Goal: Task Accomplishment & Management: Manage account settings

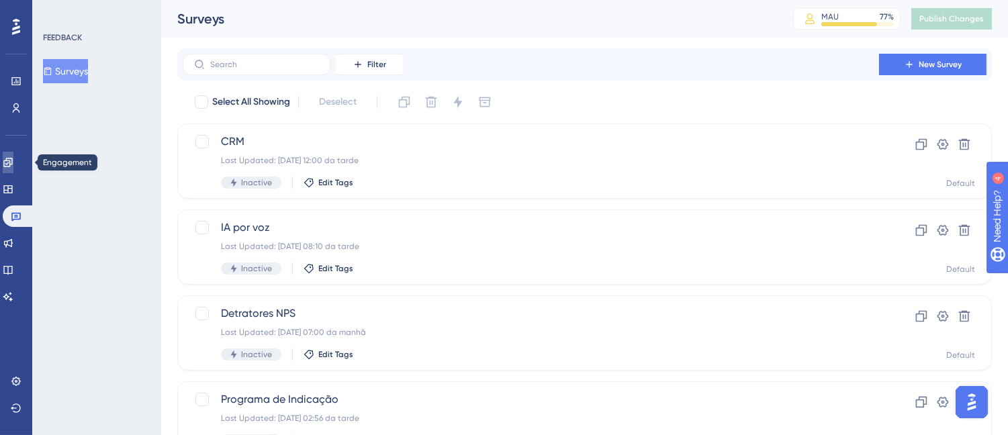
click at [12, 164] on icon at bounding box center [7, 162] width 9 height 9
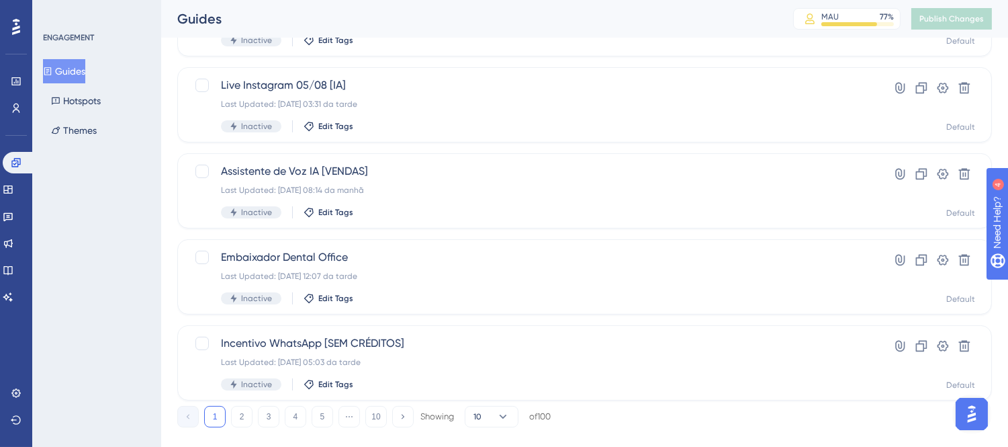
scroll to position [595, 0]
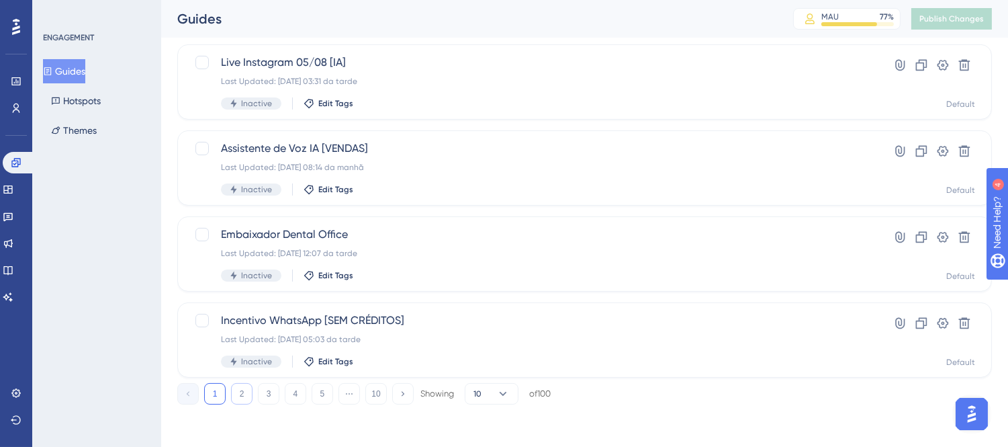
click at [237, 392] on button "2" at bounding box center [241, 393] width 21 height 21
click at [260, 392] on button "3" at bounding box center [268, 393] width 21 height 21
click at [319, 396] on button "5" at bounding box center [322, 393] width 21 height 21
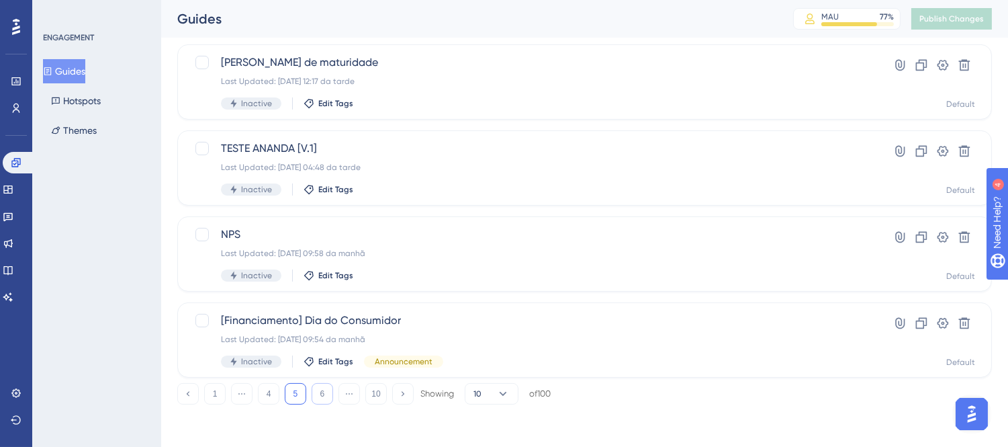
click at [324, 396] on button "6" at bounding box center [322, 393] width 21 height 21
click at [324, 396] on button "7" at bounding box center [322, 393] width 21 height 21
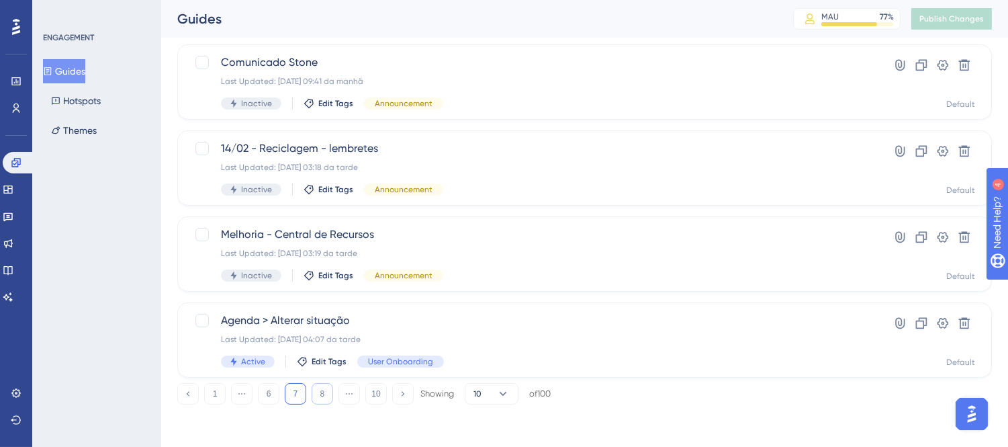
click at [324, 396] on button "8" at bounding box center [322, 393] width 21 height 21
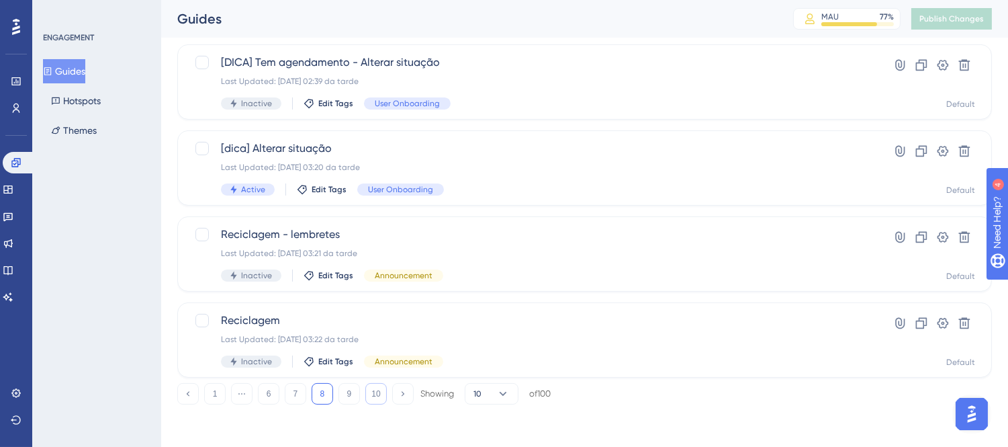
click at [372, 394] on button "10" at bounding box center [375, 393] width 21 height 21
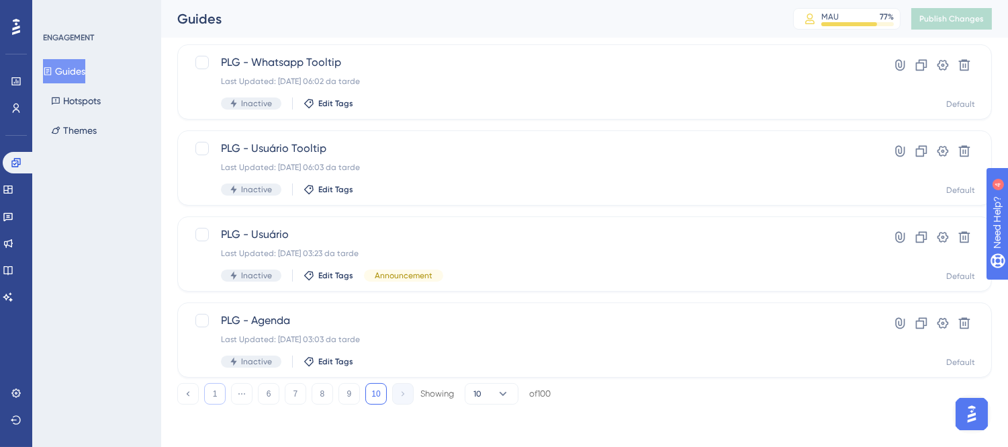
click at [215, 397] on button "1" at bounding box center [214, 393] width 21 height 21
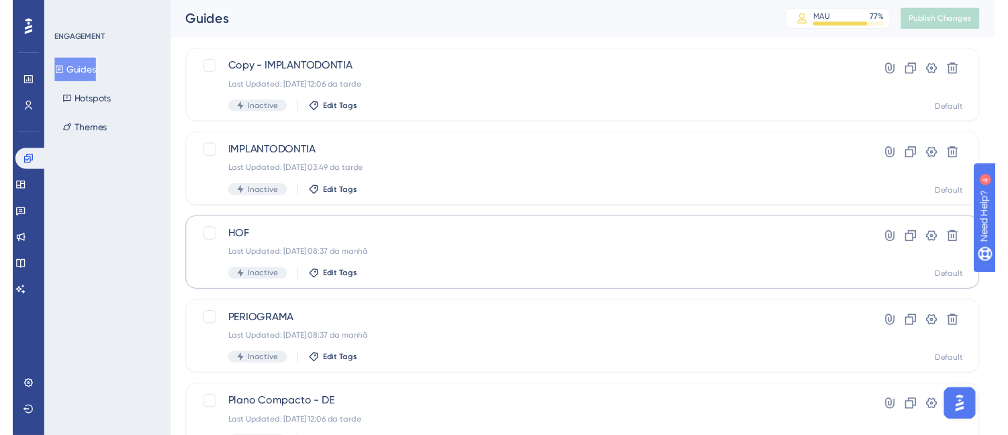
scroll to position [0, 0]
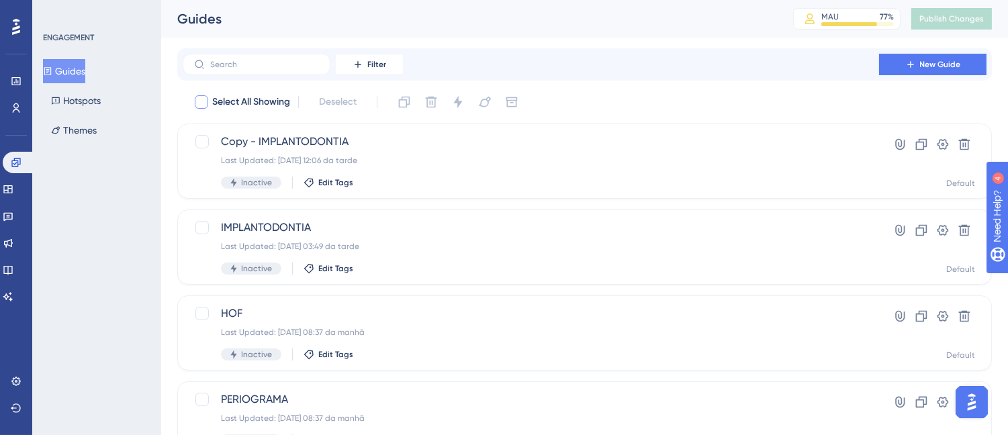
click at [199, 102] on div at bounding box center [201, 101] width 13 height 13
checkbox input "true"
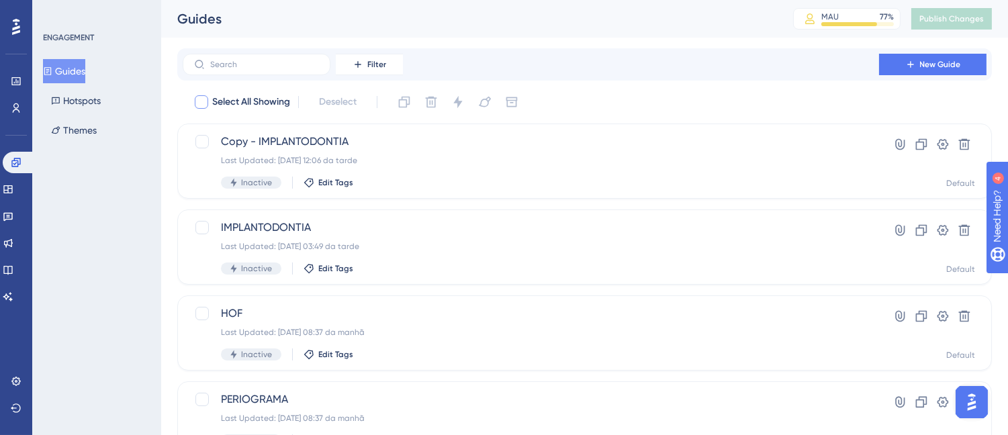
checkbox input "true"
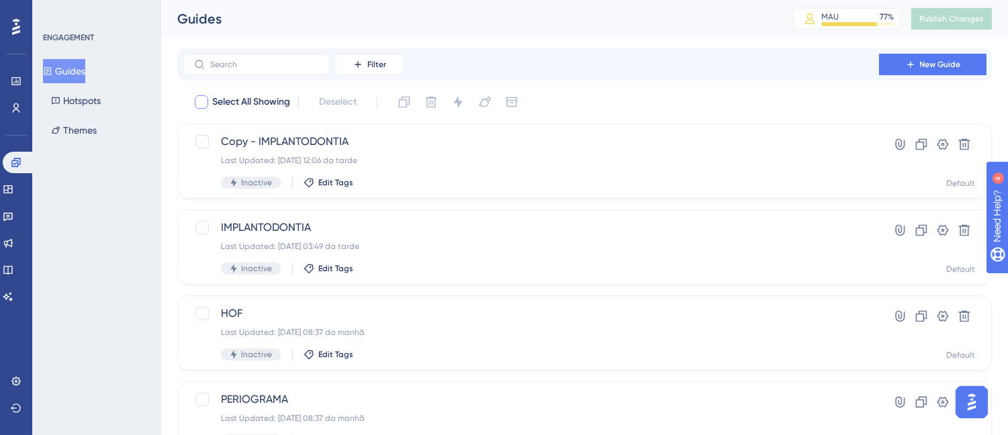
checkbox input "true"
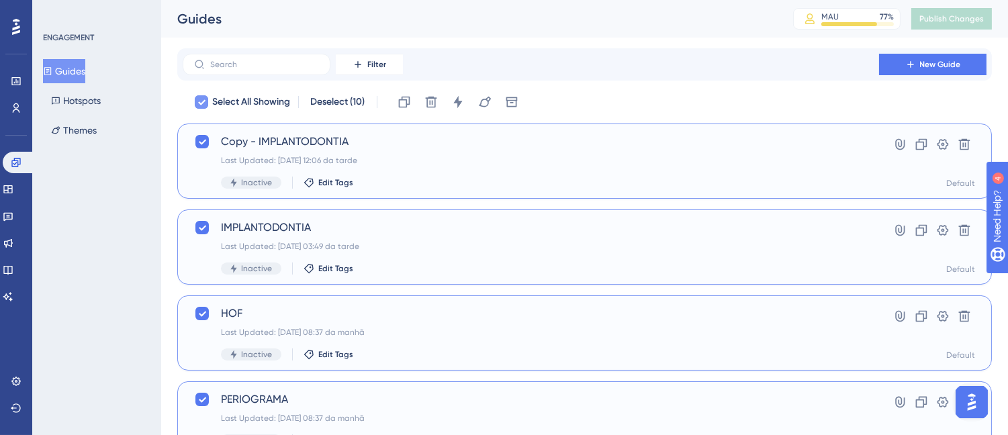
click at [200, 99] on icon at bounding box center [202, 102] width 8 height 11
checkbox input "false"
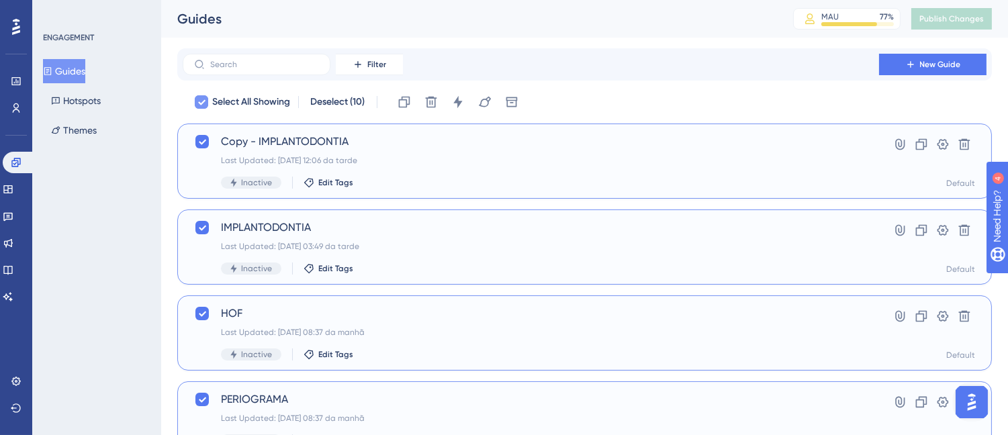
checkbox input "false"
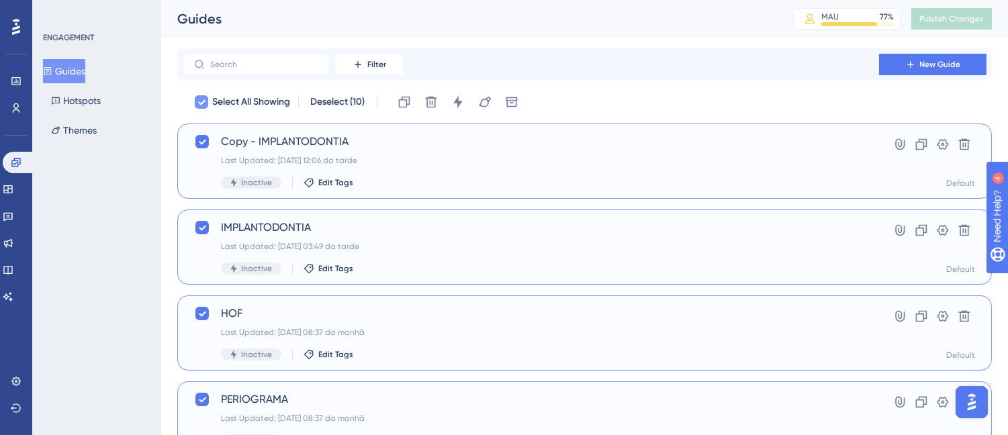
checkbox input "false"
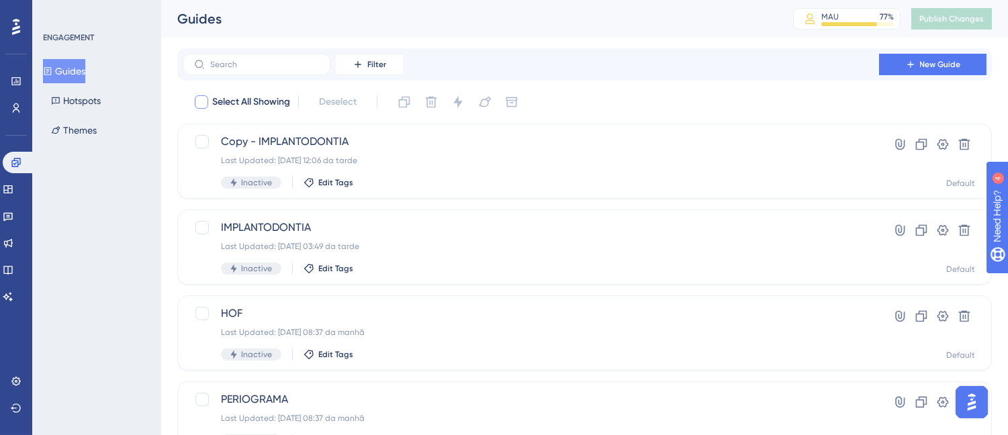
click at [200, 102] on div at bounding box center [201, 101] width 13 height 13
checkbox input "true"
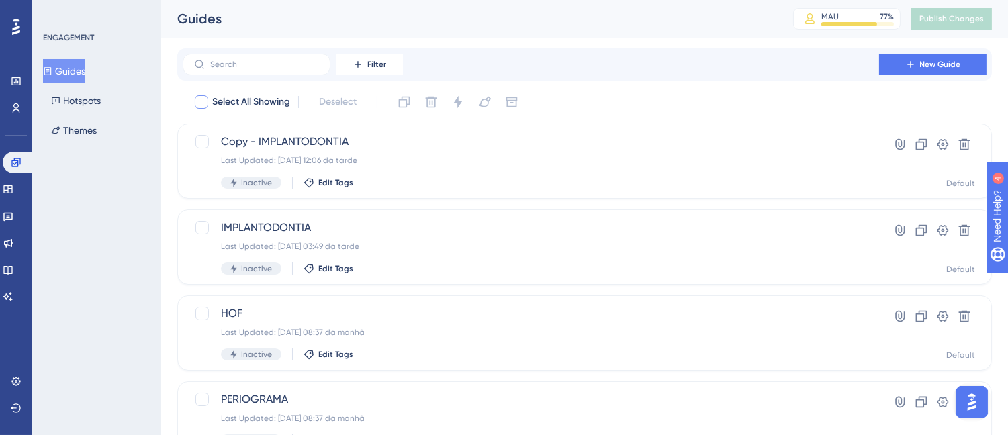
checkbox input "true"
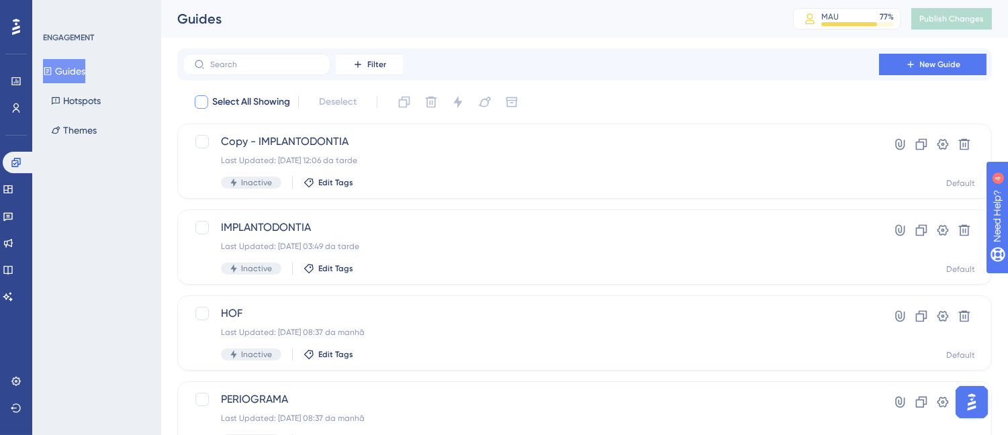
checkbox input "true"
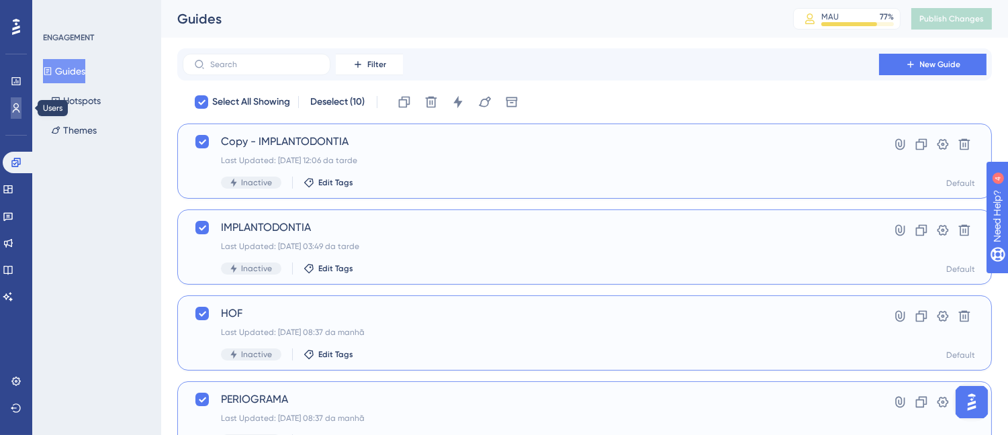
click at [11, 109] on icon at bounding box center [16, 108] width 11 height 11
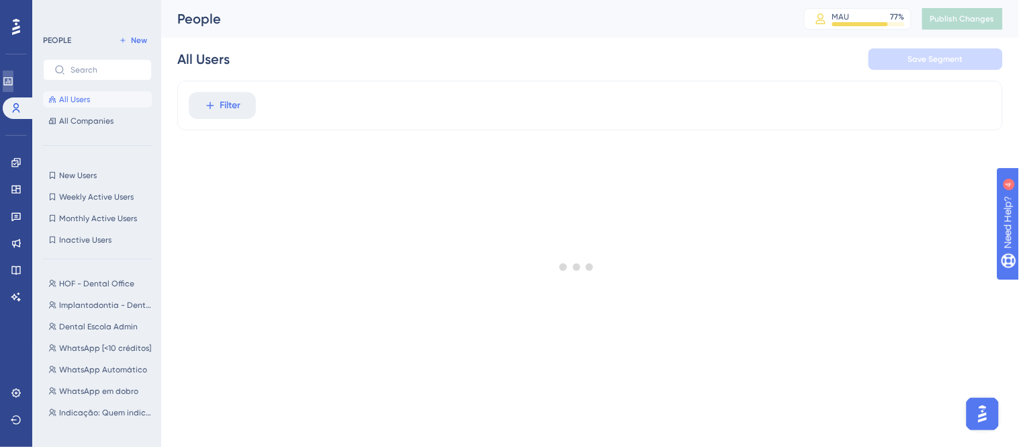
click at [12, 81] on icon at bounding box center [7, 81] width 9 height 8
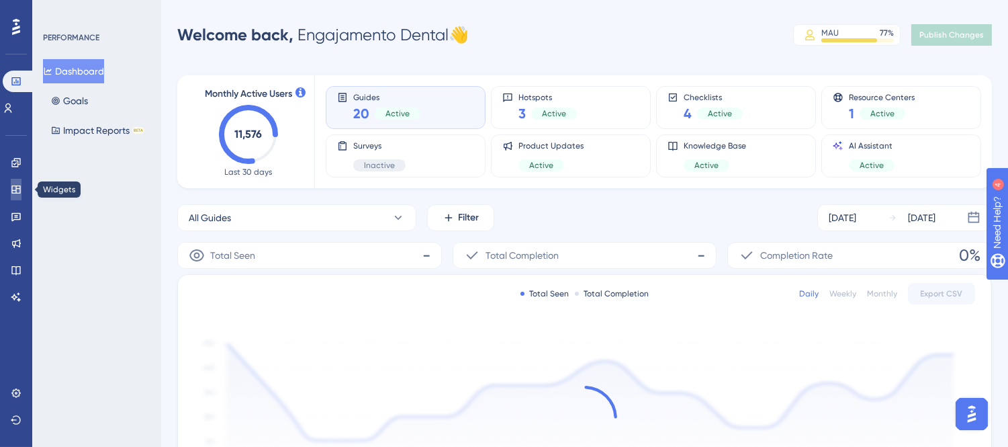
click at [21, 189] on icon at bounding box center [16, 189] width 11 height 11
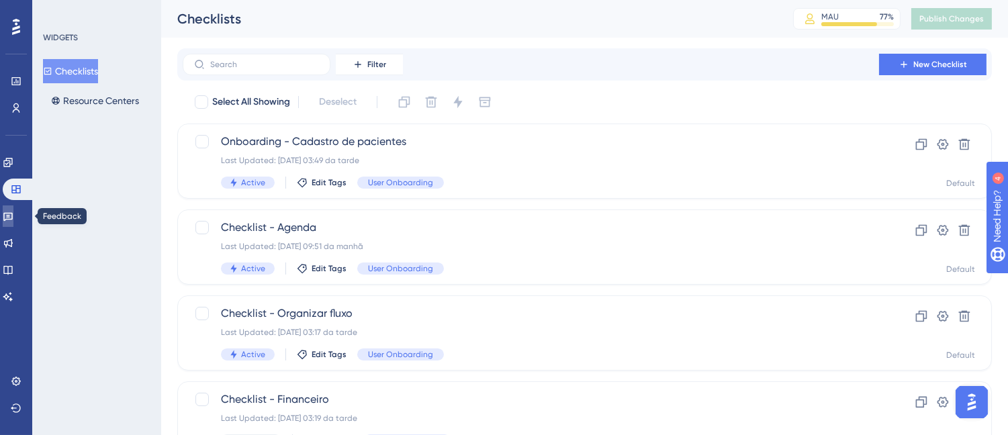
click at [13, 210] on link at bounding box center [8, 216] width 11 height 21
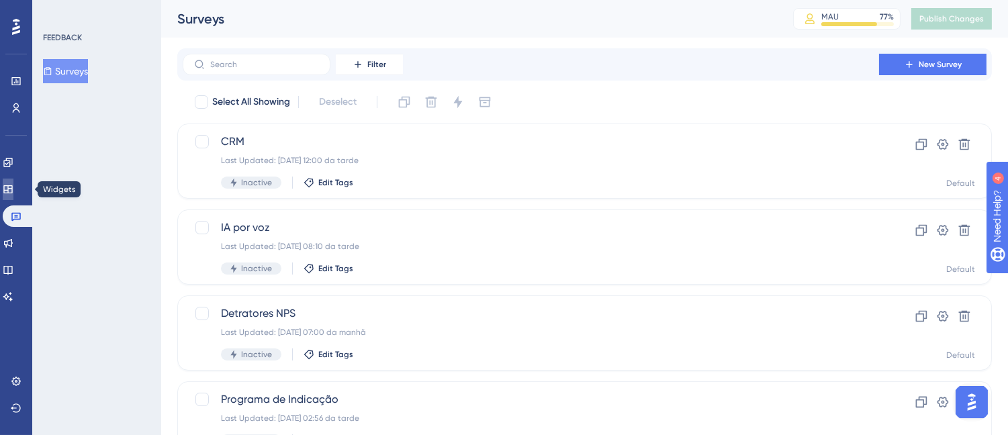
click at [12, 190] on icon at bounding box center [7, 189] width 9 height 8
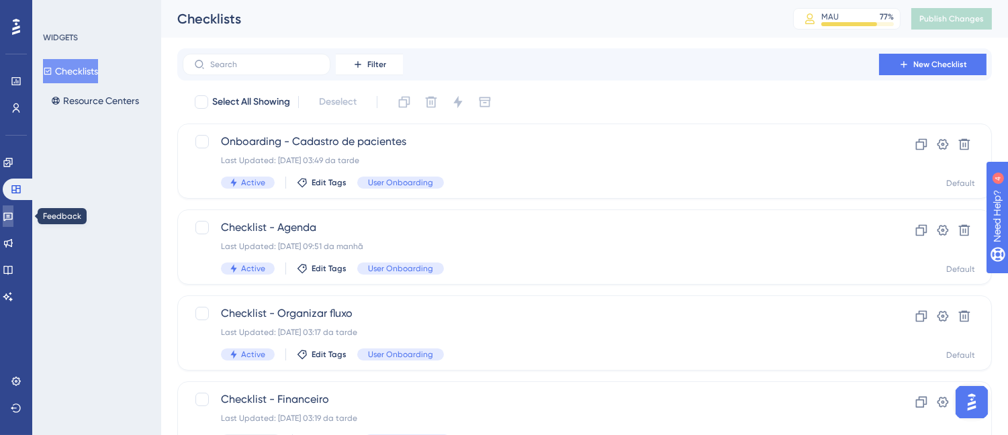
click at [8, 213] on link at bounding box center [8, 216] width 11 height 21
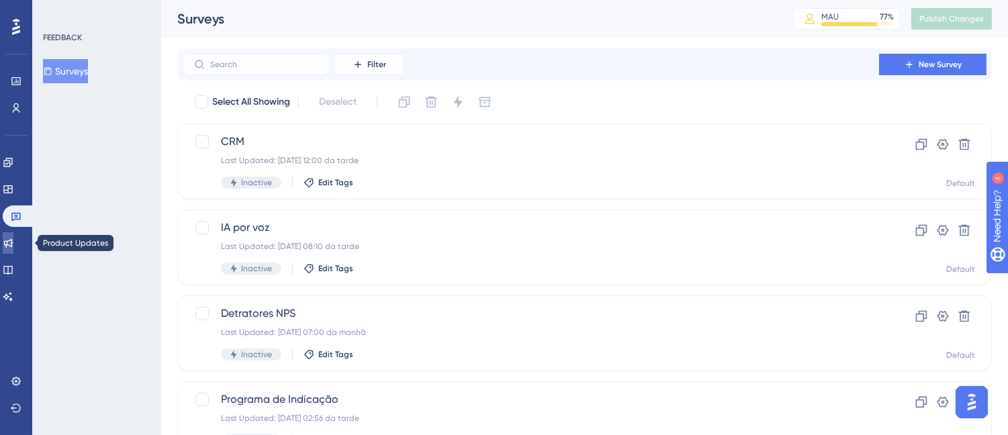
click at [12, 240] on icon at bounding box center [8, 243] width 11 height 11
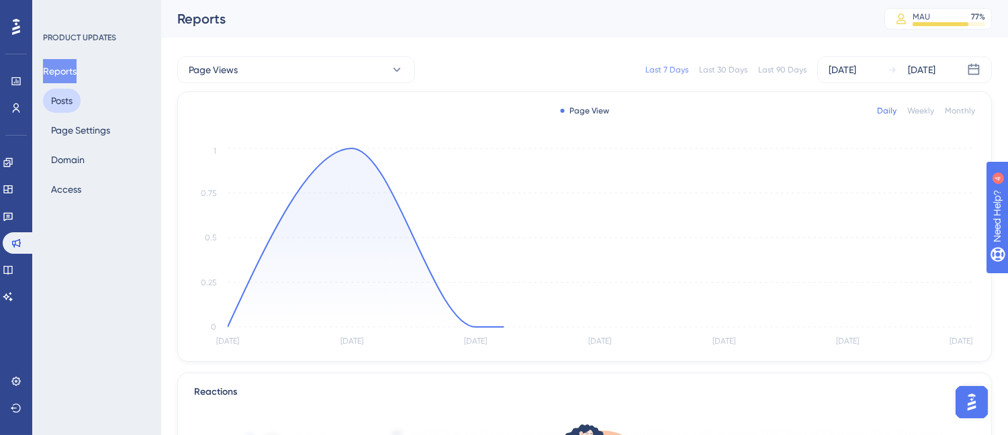
click at [75, 97] on button "Posts" at bounding box center [62, 101] width 38 height 24
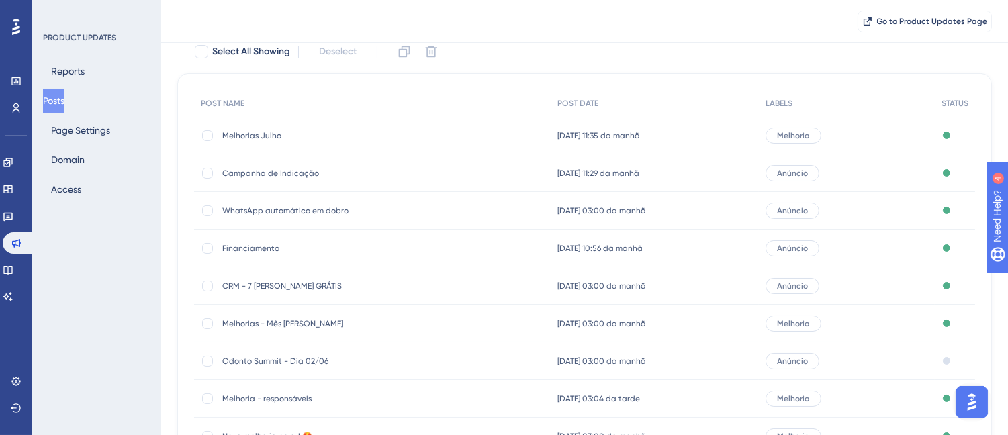
scroll to position [149, 0]
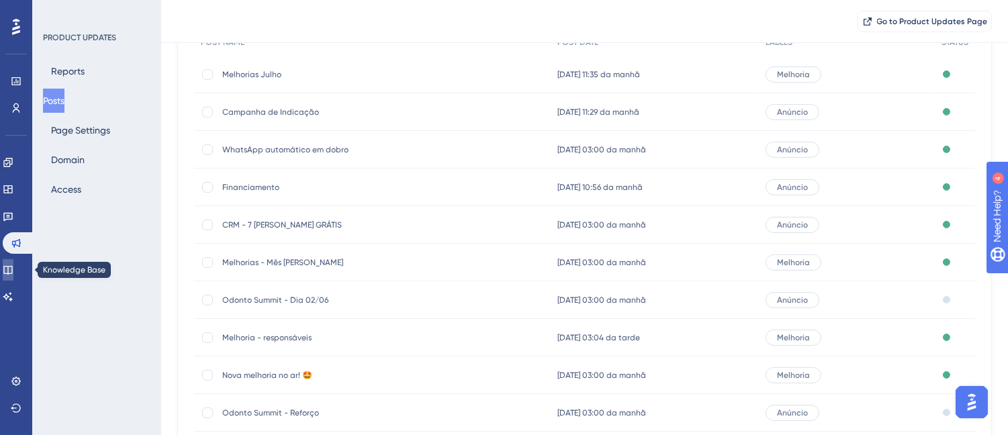
click at [12, 269] on icon at bounding box center [8, 270] width 11 height 11
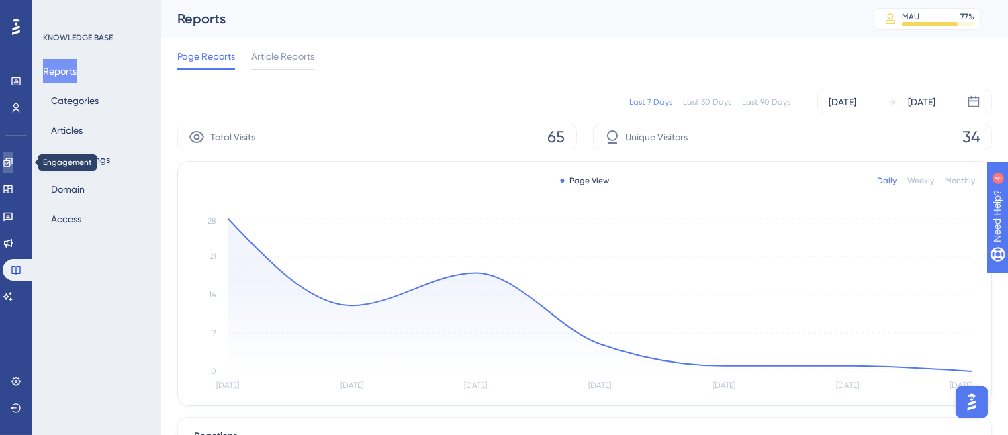
click at [9, 170] on link at bounding box center [8, 162] width 11 height 21
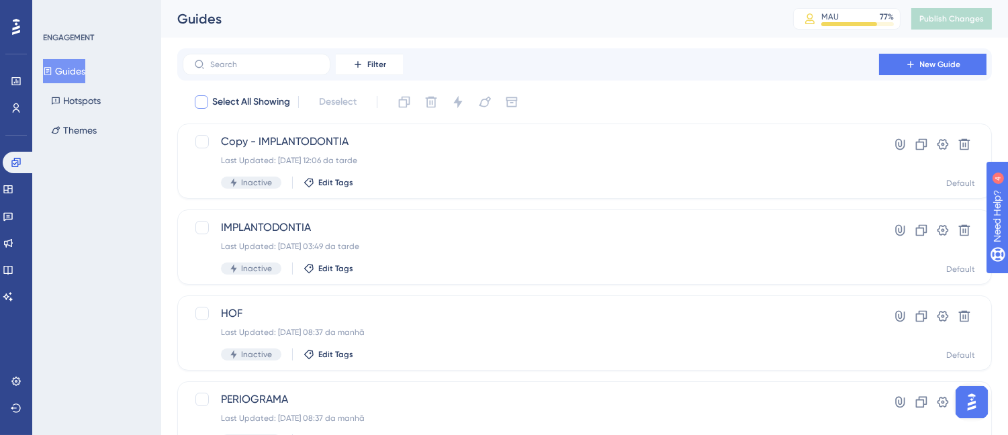
click at [198, 107] on div at bounding box center [201, 101] width 13 height 13
checkbox input "true"
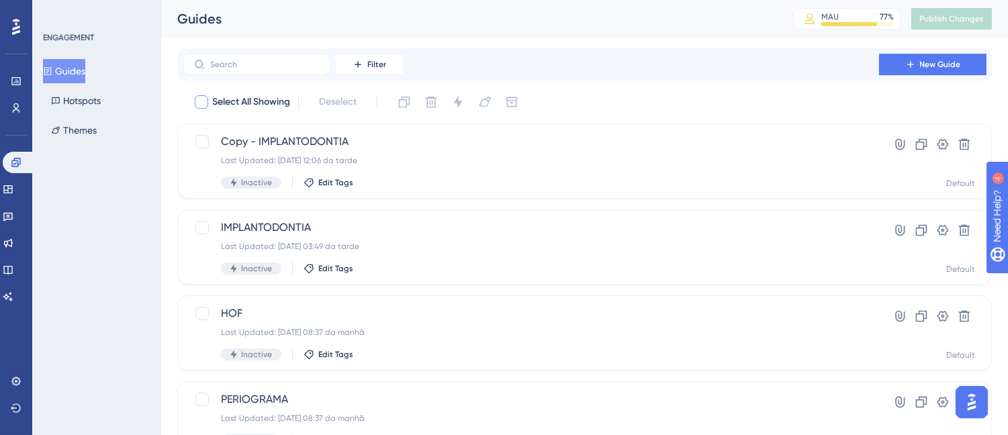
checkbox input "true"
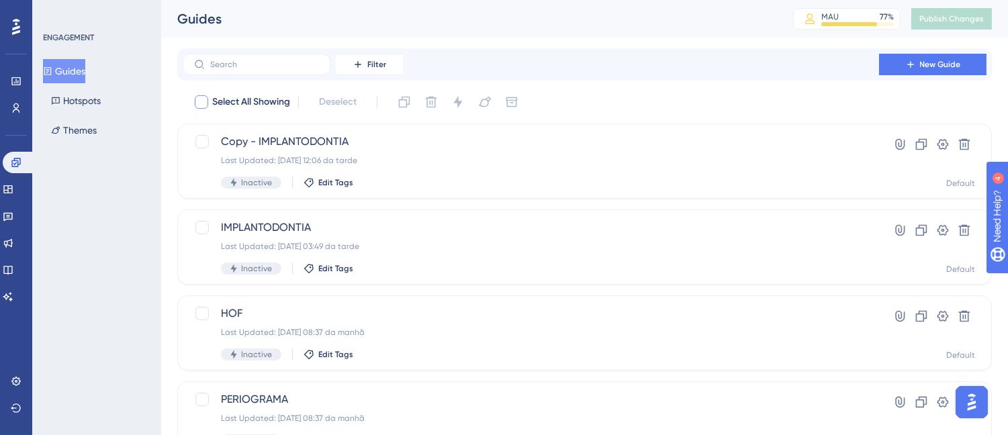
checkbox input "true"
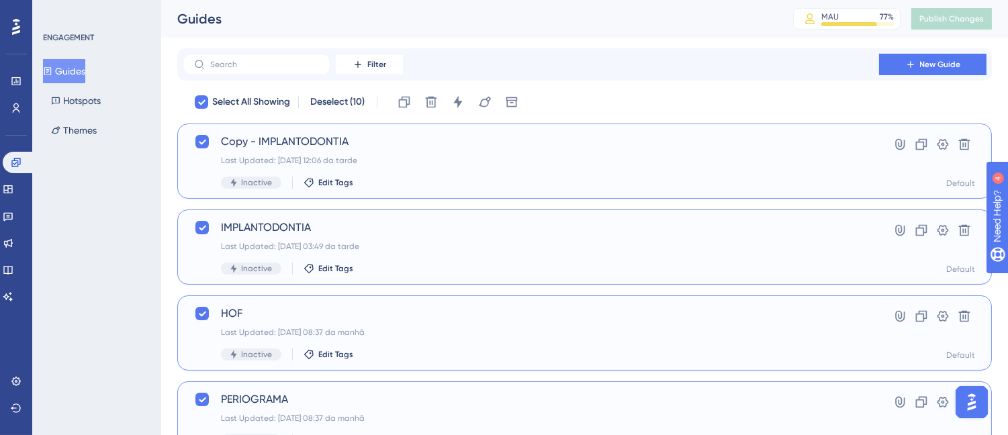
drag, startPoint x: 881, startPoint y: 106, endPoint x: 977, endPoint y: 85, distance: 97.6
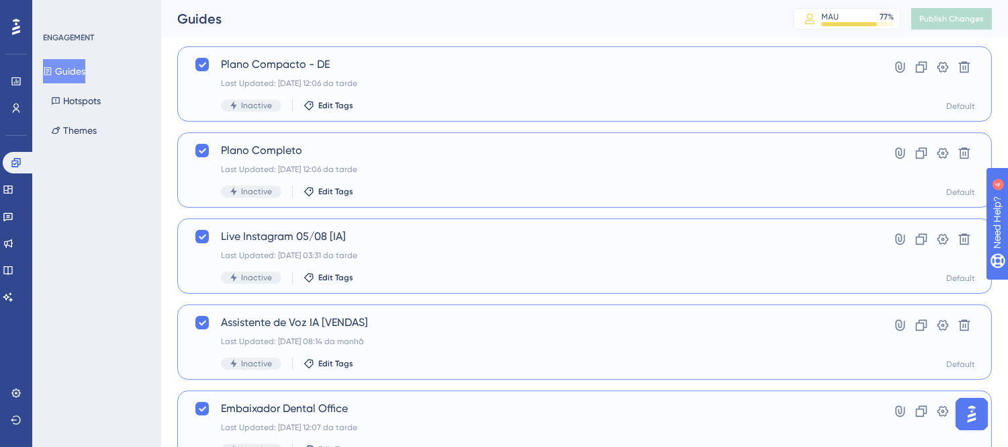
scroll to position [595, 0]
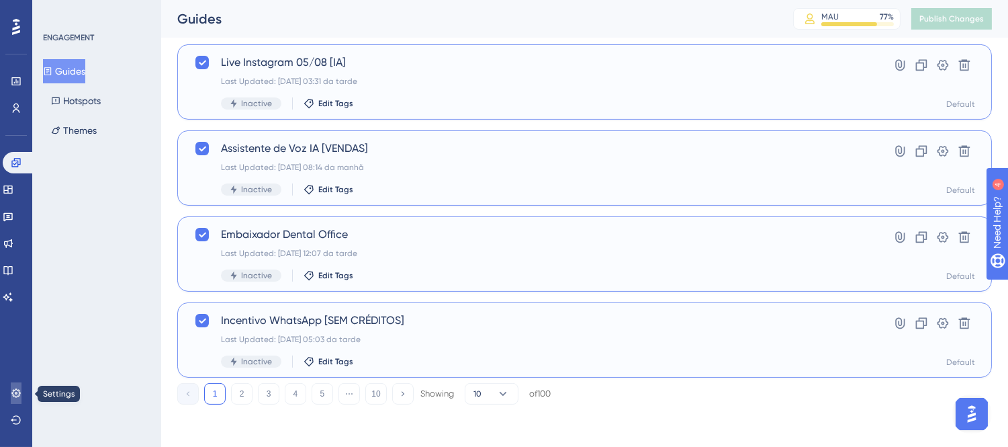
click at [21, 385] on link at bounding box center [16, 392] width 11 height 21
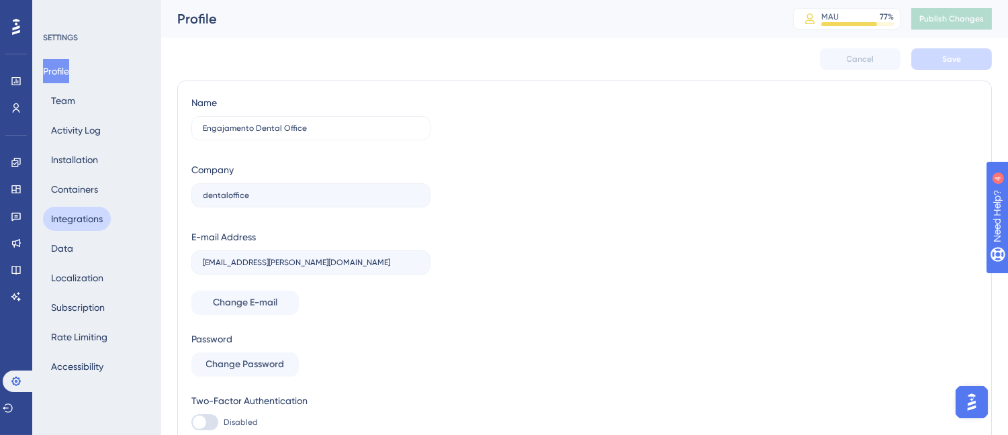
click at [103, 212] on button "Integrations" at bounding box center [77, 219] width 68 height 24
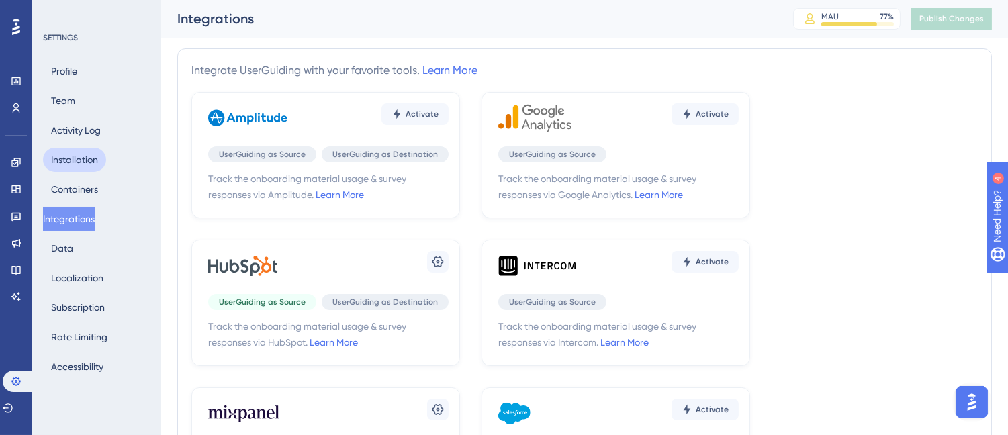
click at [88, 150] on button "Installation" at bounding box center [74, 160] width 63 height 24
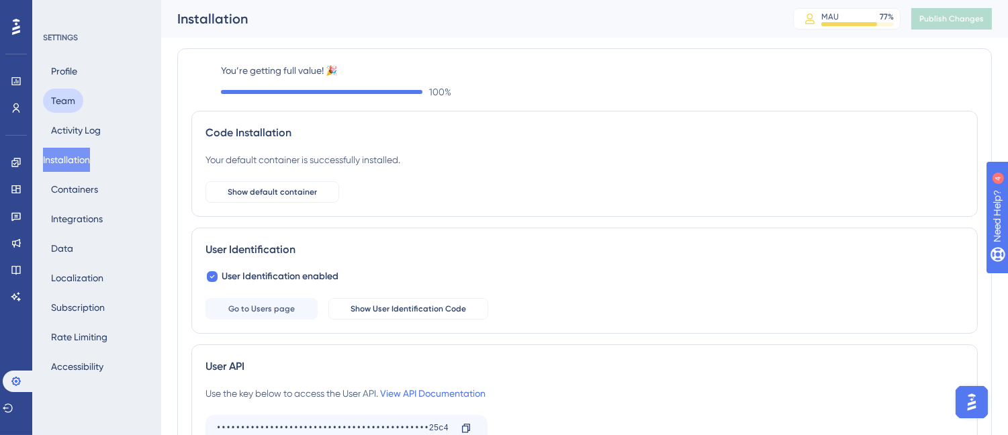
click at [60, 89] on button "Team" at bounding box center [63, 101] width 40 height 24
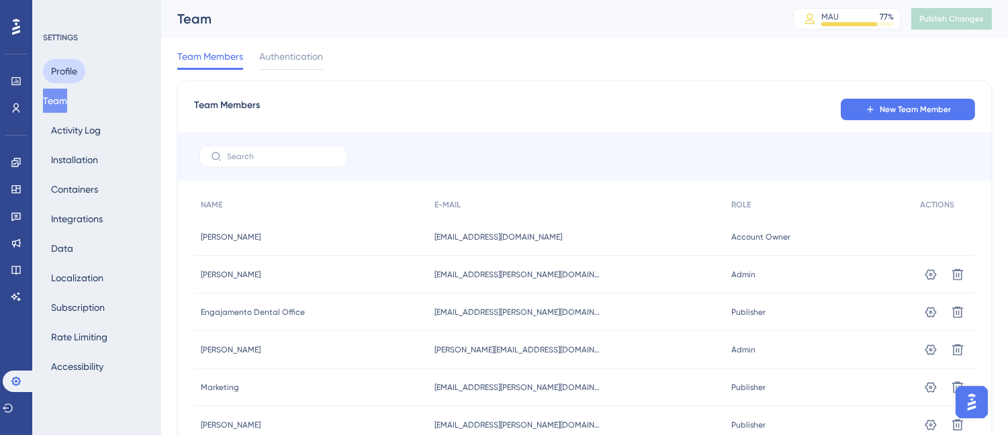
click at [58, 66] on button "Profile" at bounding box center [64, 71] width 42 height 24
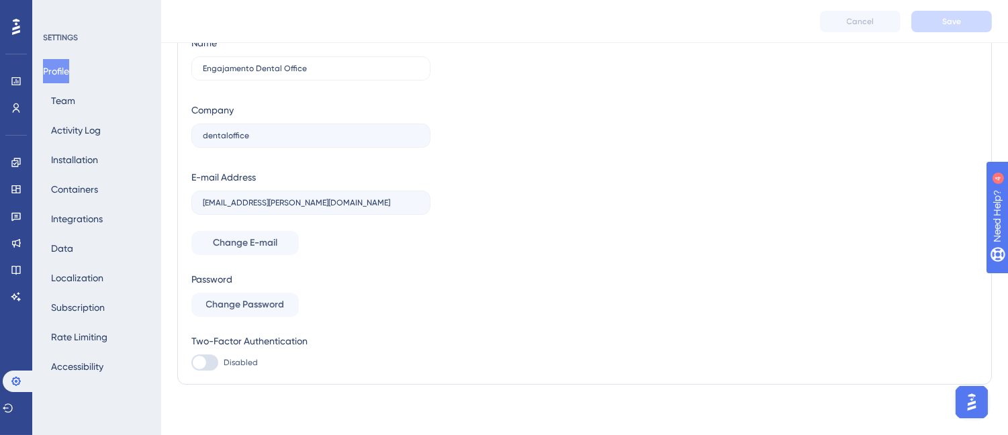
scroll to position [68, 0]
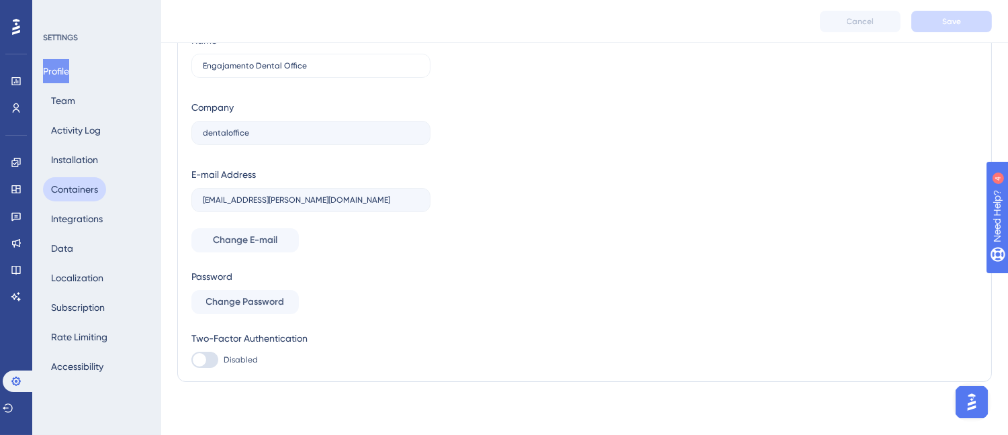
click at [75, 187] on button "Containers" at bounding box center [74, 189] width 63 height 24
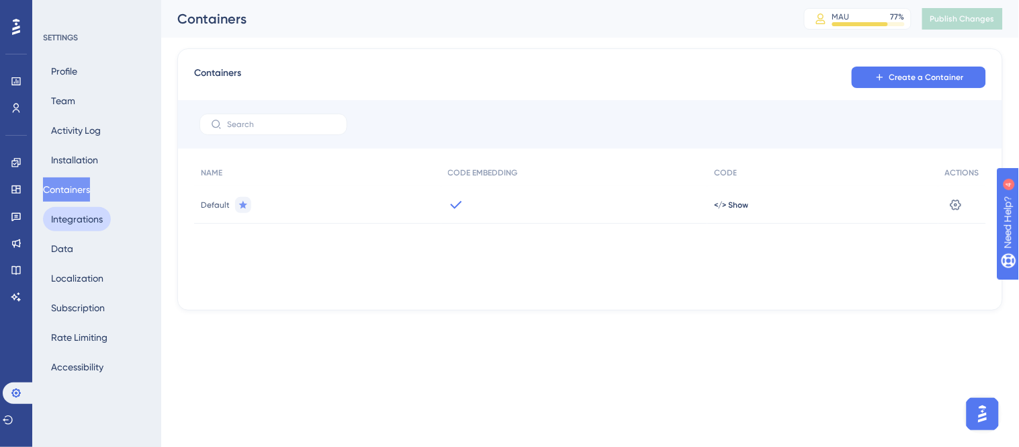
click at [95, 218] on button "Integrations" at bounding box center [77, 219] width 68 height 24
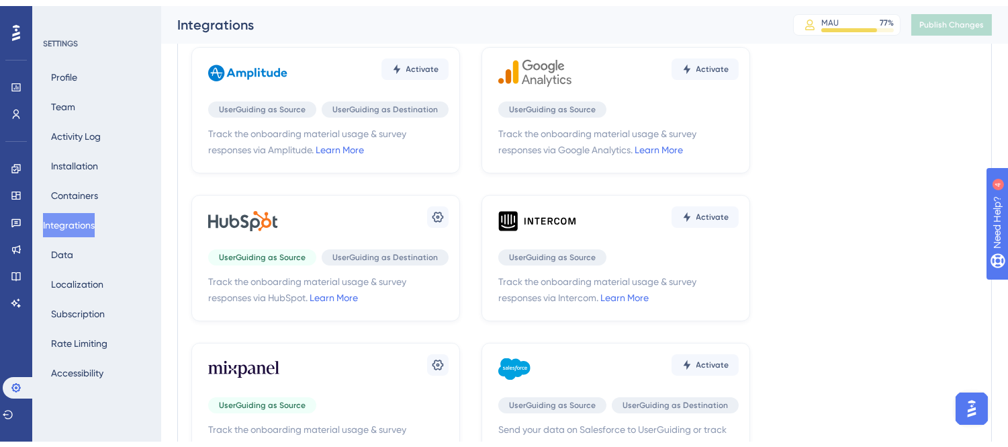
scroll to position [75, 0]
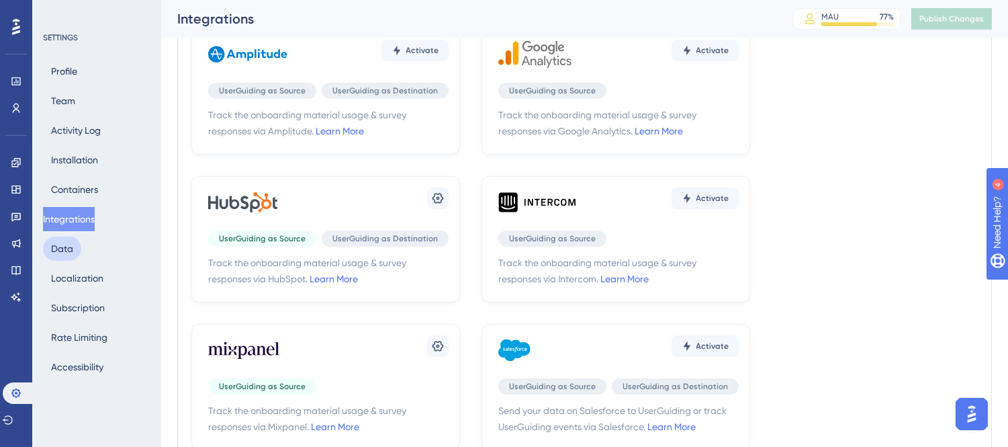
click at [69, 243] on button "Data" at bounding box center [62, 248] width 38 height 24
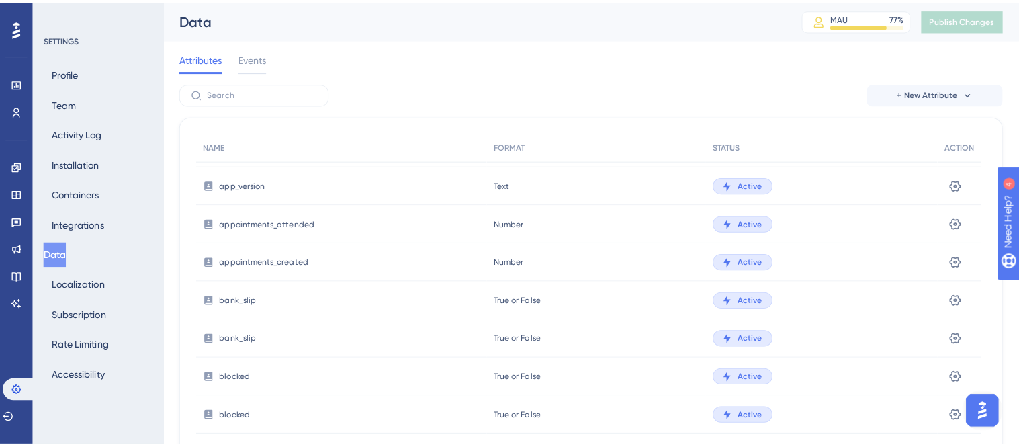
scroll to position [522, 0]
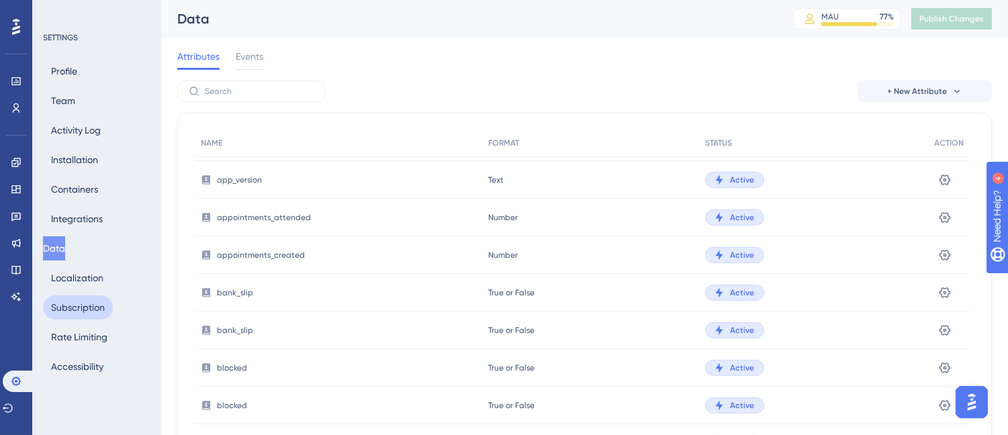
click at [88, 299] on button "Subscription" at bounding box center [78, 308] width 70 height 24
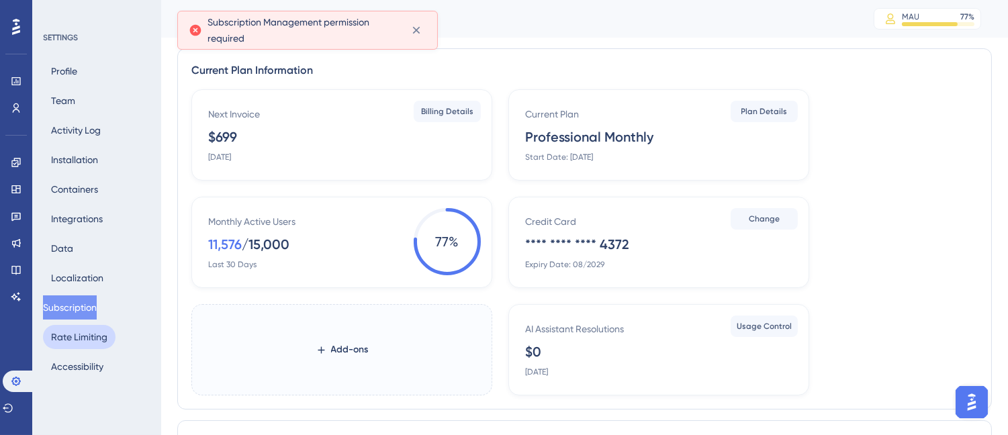
click at [97, 339] on button "Rate Limiting" at bounding box center [79, 337] width 73 height 24
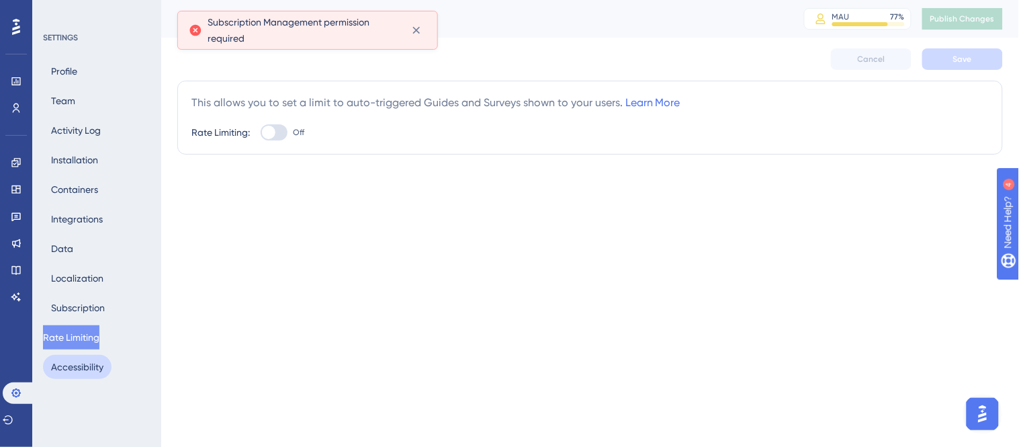
click at [103, 361] on button "Accessibility" at bounding box center [77, 367] width 69 height 24
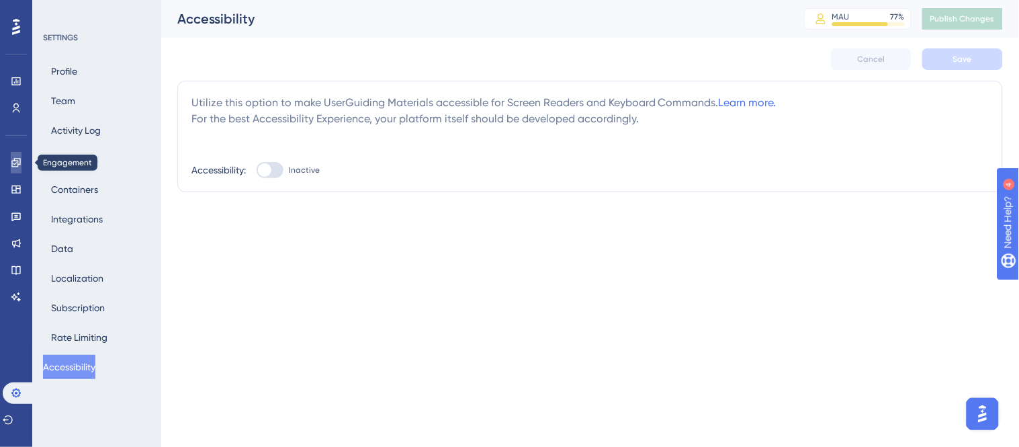
click at [11, 168] on link at bounding box center [16, 162] width 11 height 21
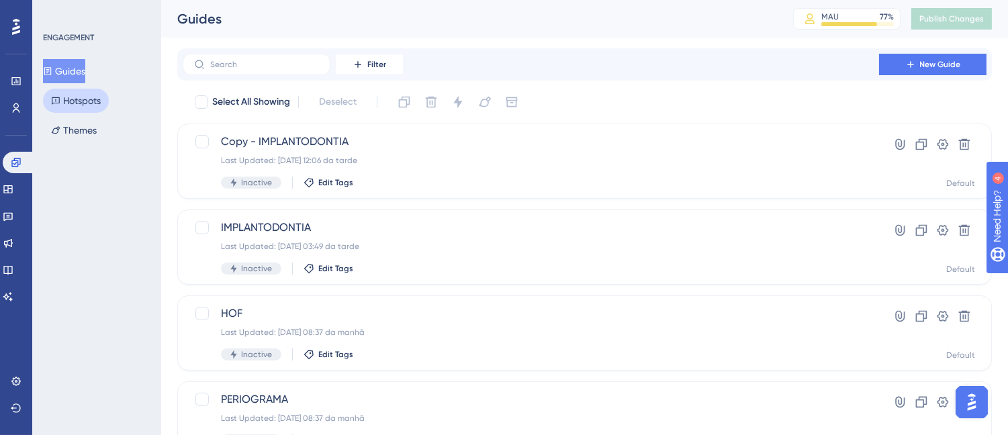
click at [93, 101] on button "Hotspots" at bounding box center [76, 101] width 66 height 24
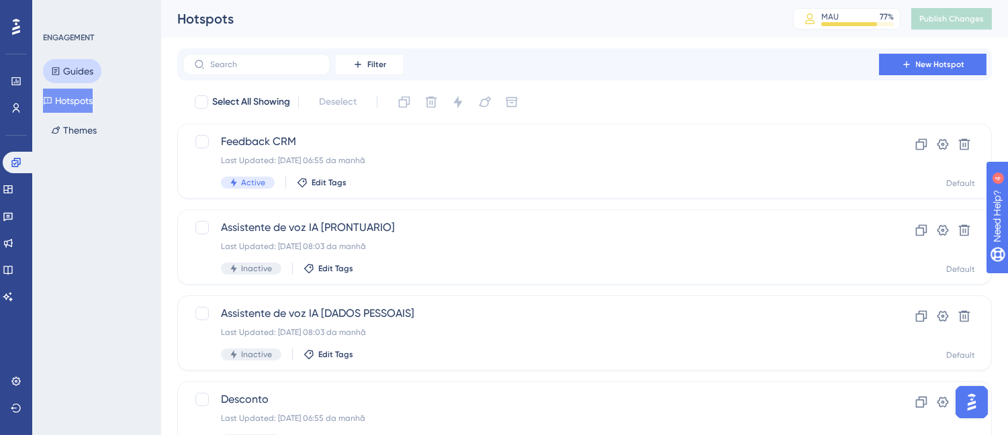
click at [78, 74] on button "Guides" at bounding box center [72, 71] width 58 height 24
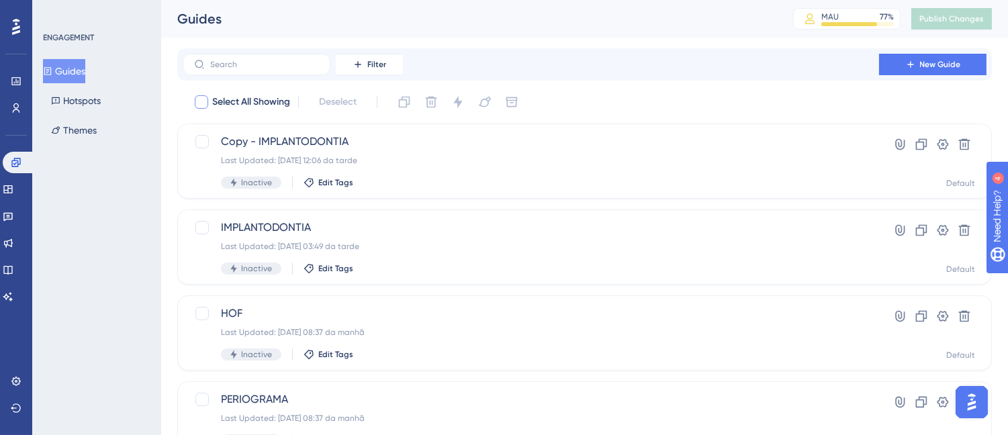
click at [206, 105] on div at bounding box center [201, 101] width 13 height 13
checkbox input "true"
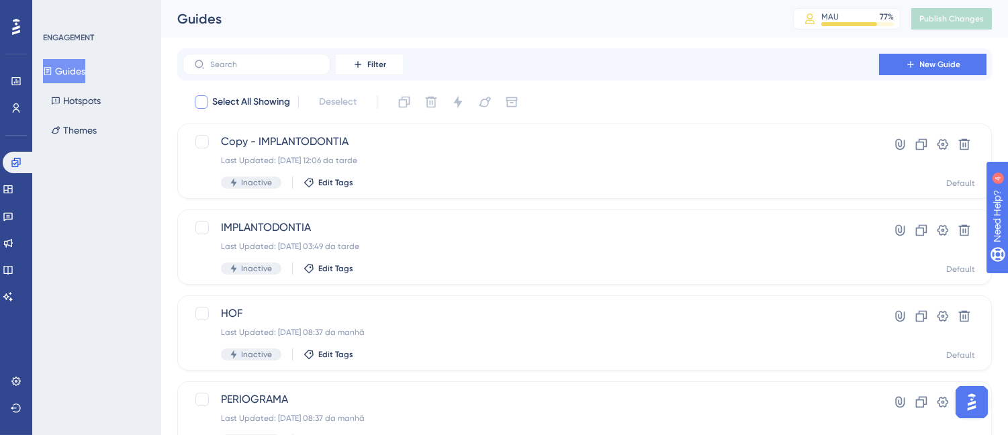
checkbox input "true"
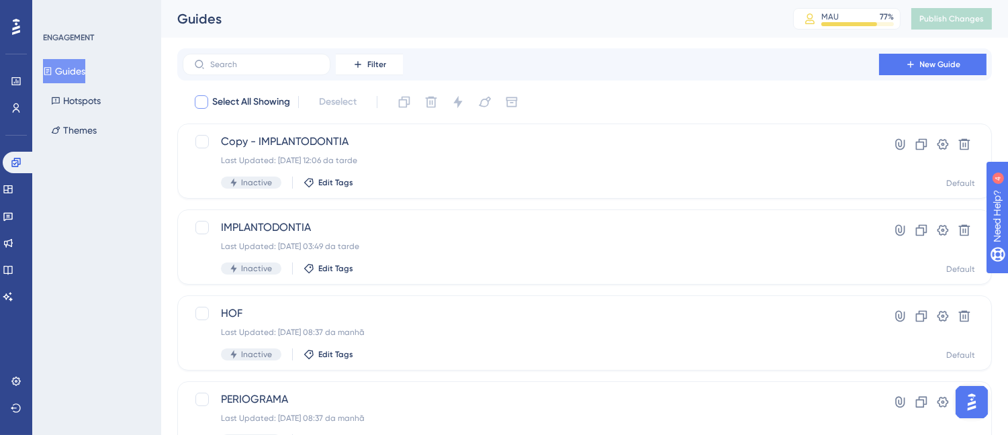
checkbox input "true"
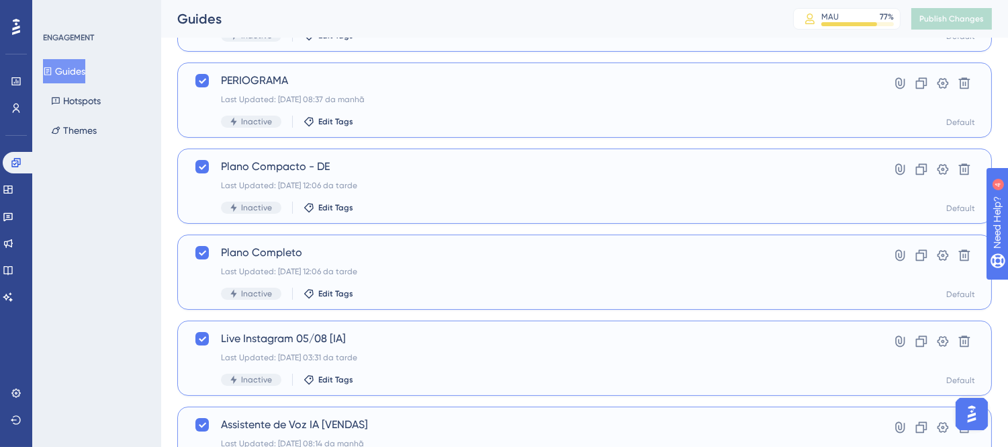
scroll to position [595, 0]
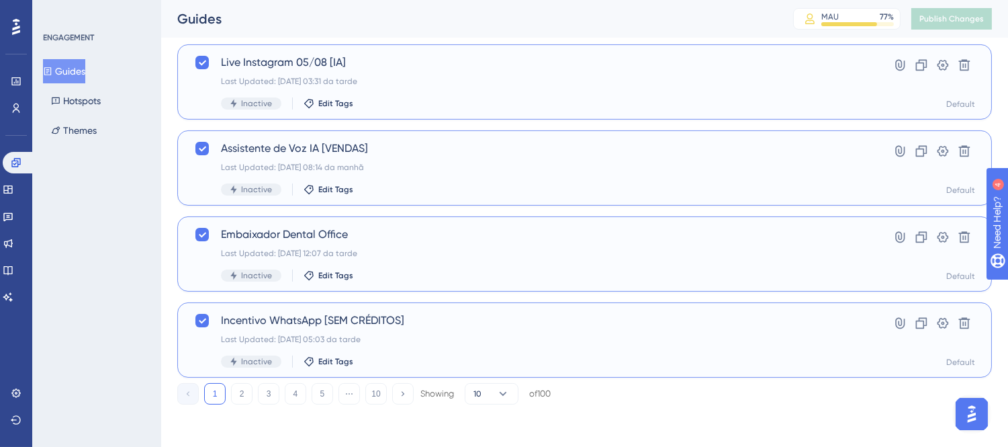
click at [970, 415] on img "Open AI Assistant Launcher" at bounding box center [971, 413] width 24 height 24
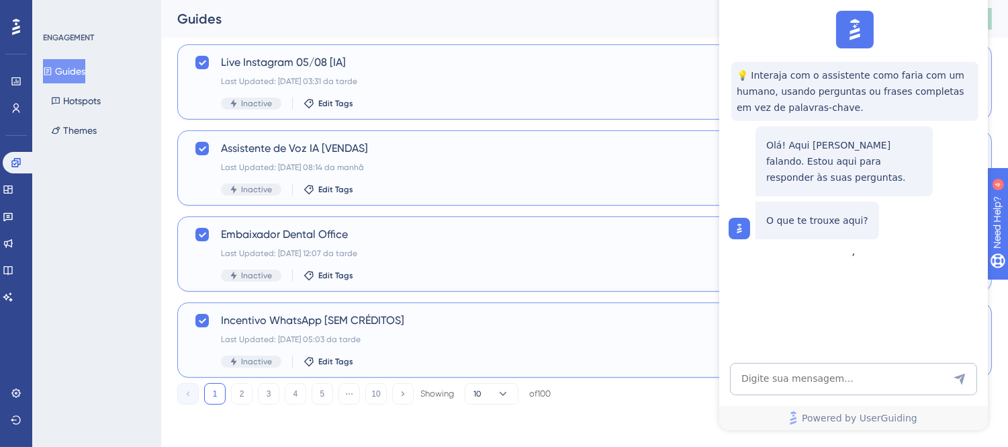
scroll to position [0, 0]
click at [848, 379] on textarea "AI Assistant Text Input" at bounding box center [853, 379] width 247 height 32
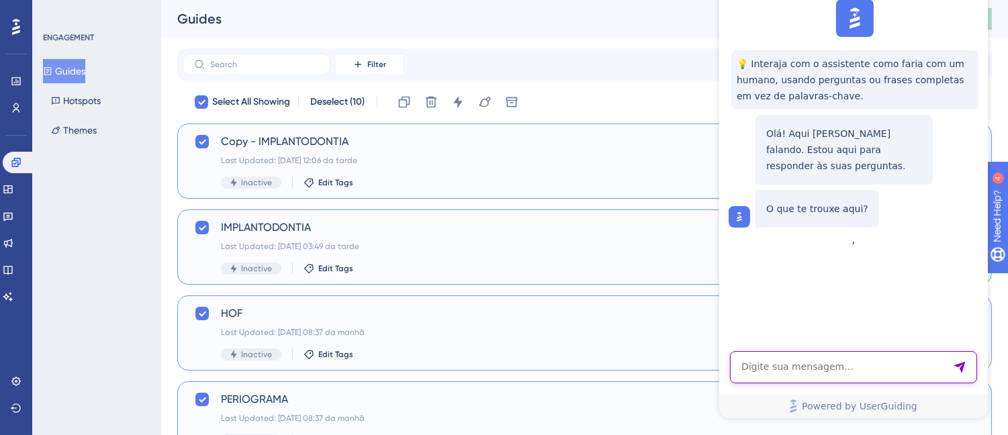
click at [793, 367] on textarea "AI Assistant Text Input" at bounding box center [853, 367] width 247 height 32
type textarea "T"
type textarea "Exportar via planilha os guides"
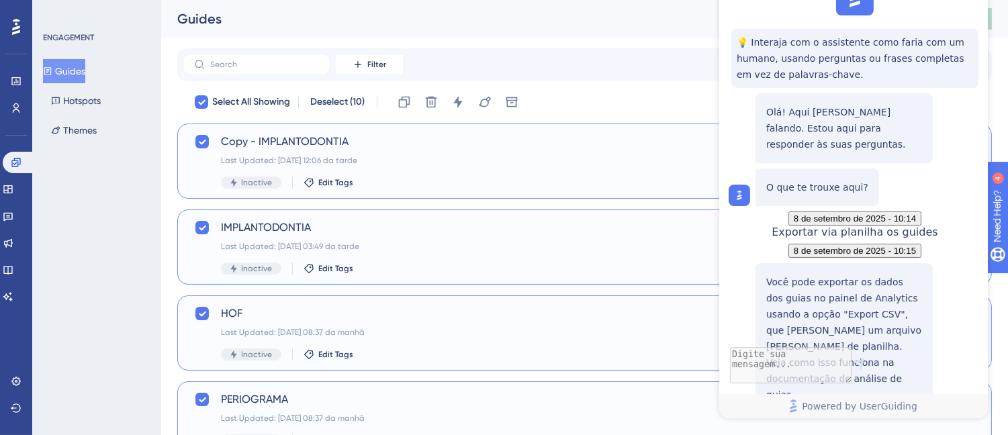
scroll to position [195, 0]
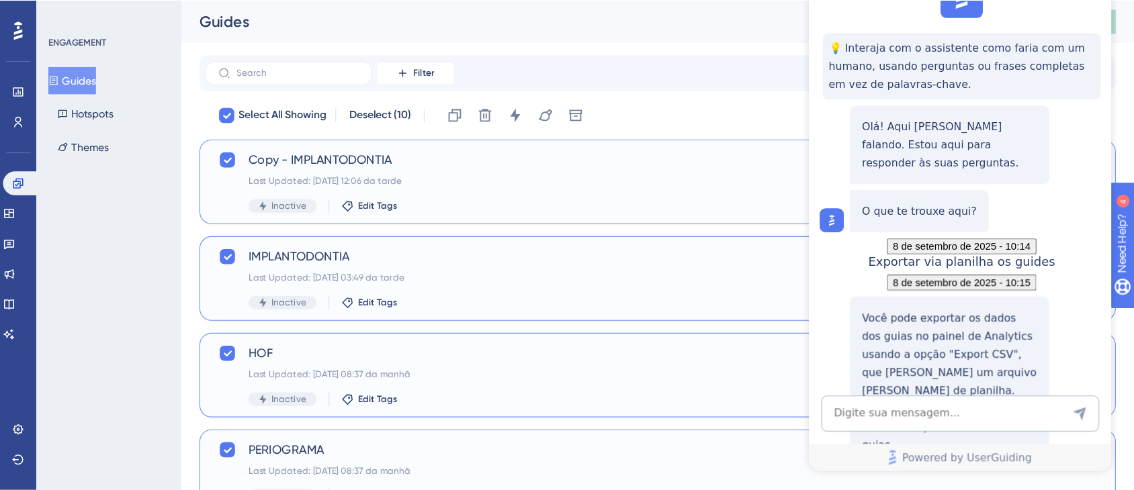
scroll to position [0, 0]
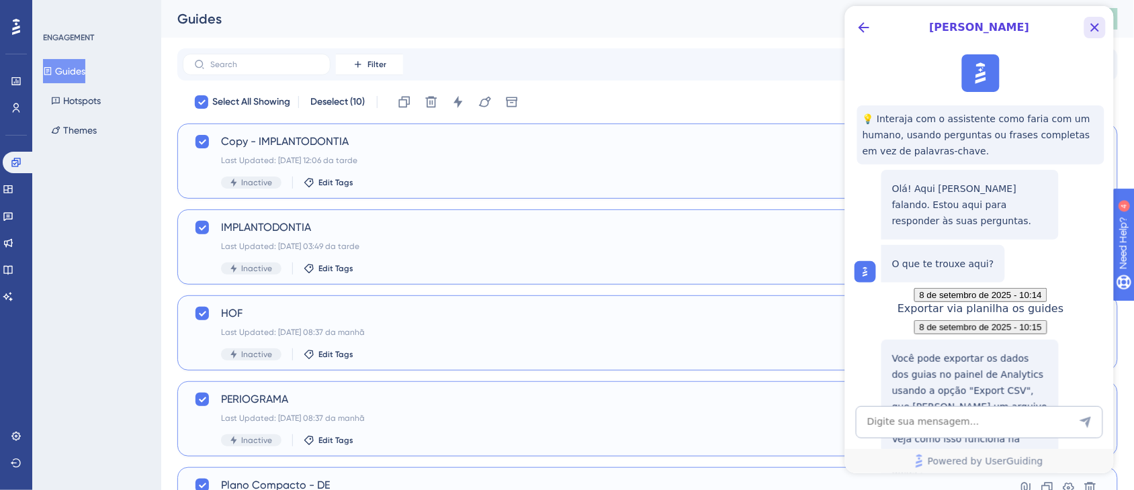
click at [1008, 19] on icon "Close Button" at bounding box center [1094, 27] width 16 height 16
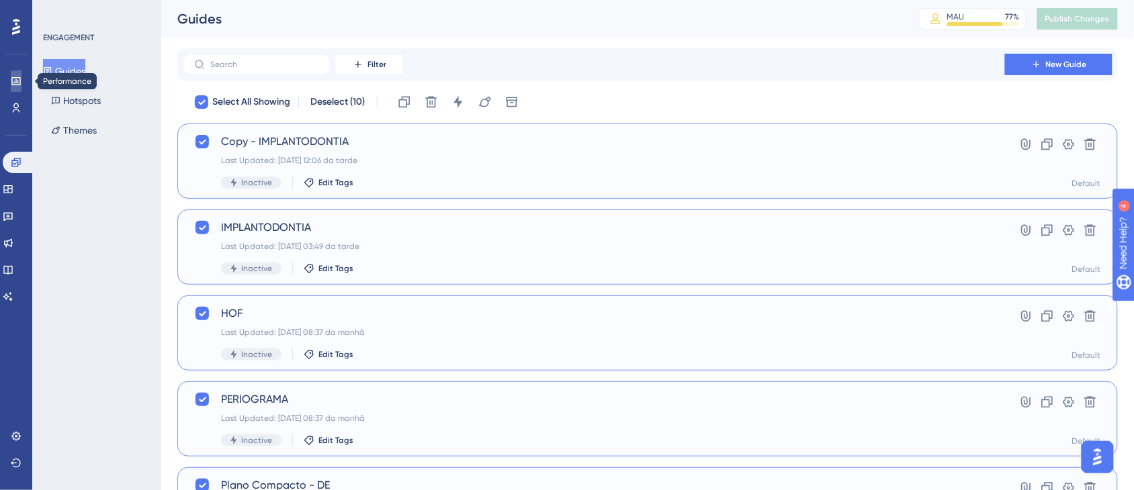
click at [11, 82] on icon at bounding box center [15, 81] width 9 height 8
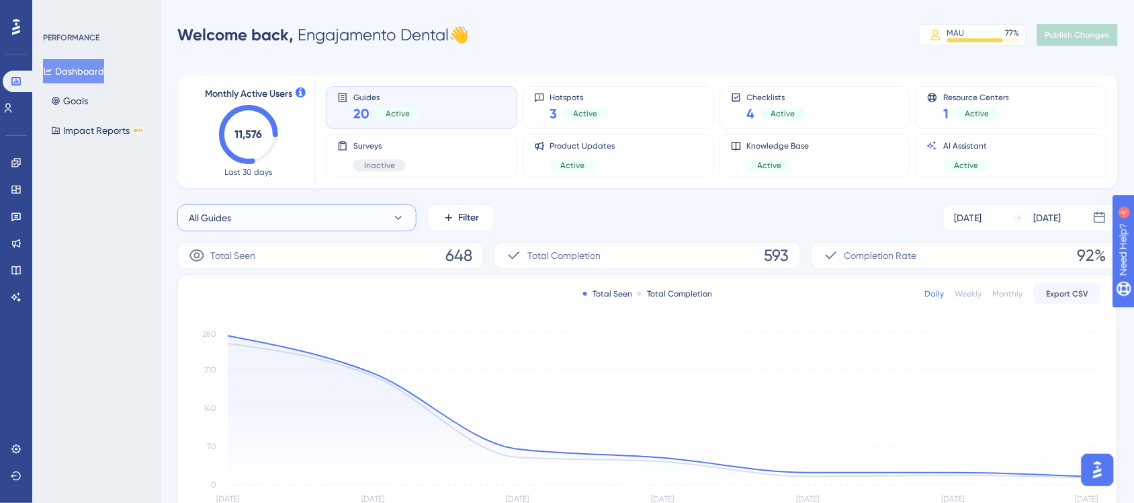
click at [299, 230] on button "All Guides" at bounding box center [296, 217] width 239 height 27
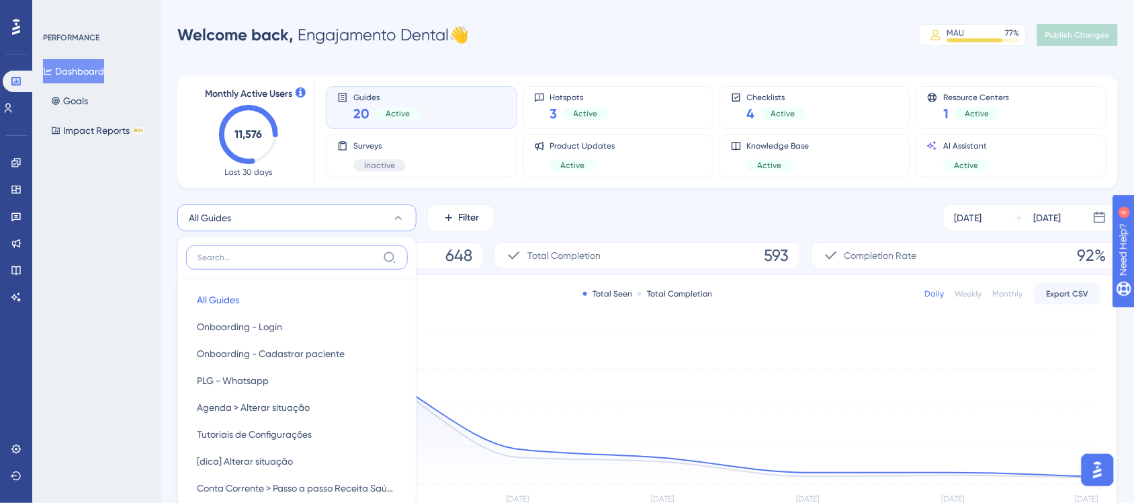
scroll to position [93, 0]
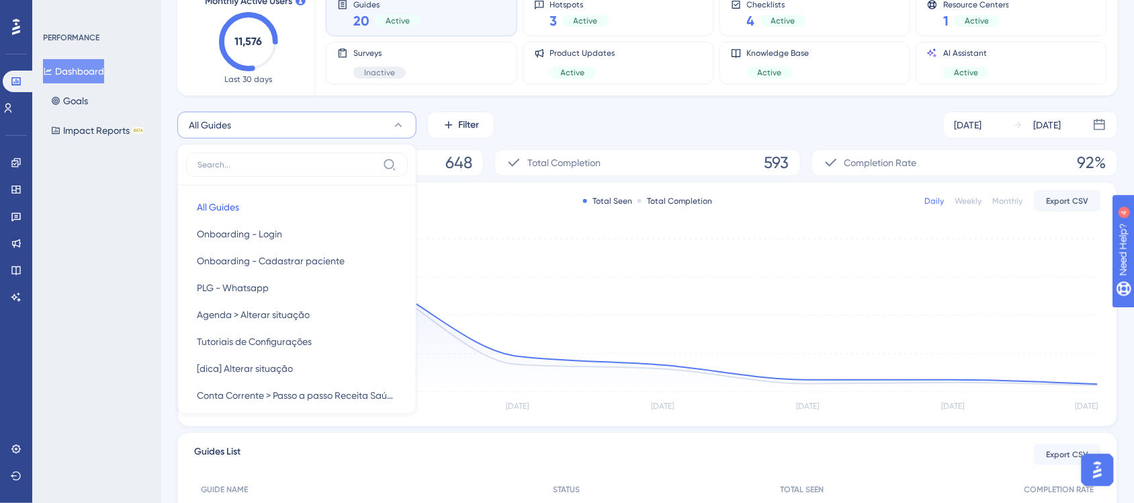
click at [112, 242] on div "PERFORMANCE Dashboard Goals Impact Reports BETA" at bounding box center [96, 251] width 129 height 503
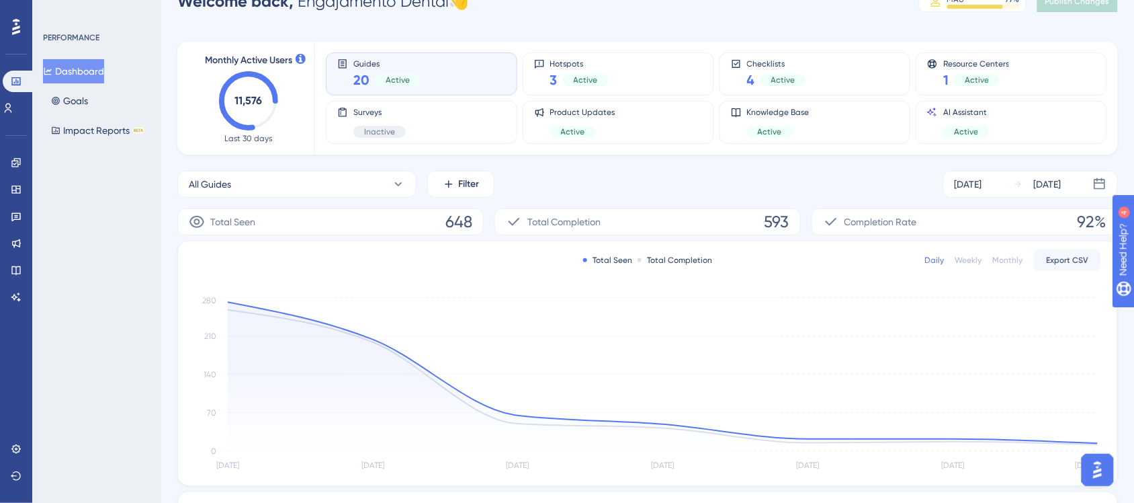
scroll to position [0, 0]
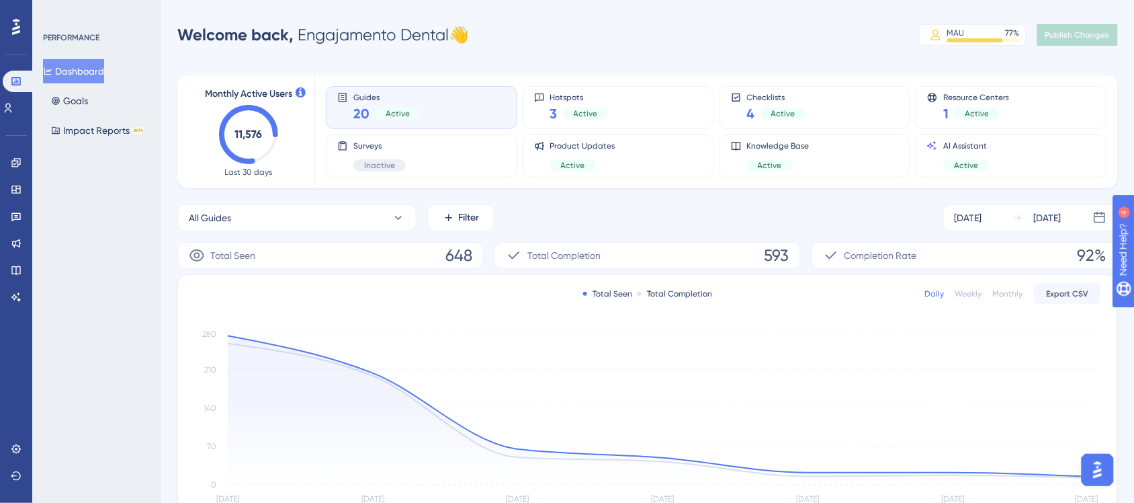
click at [459, 105] on div "Guides 20 Active" at bounding box center [421, 107] width 169 height 31
click at [394, 108] on span "Active" at bounding box center [398, 113] width 24 height 11
click at [383, 226] on button "All Guides" at bounding box center [296, 217] width 239 height 27
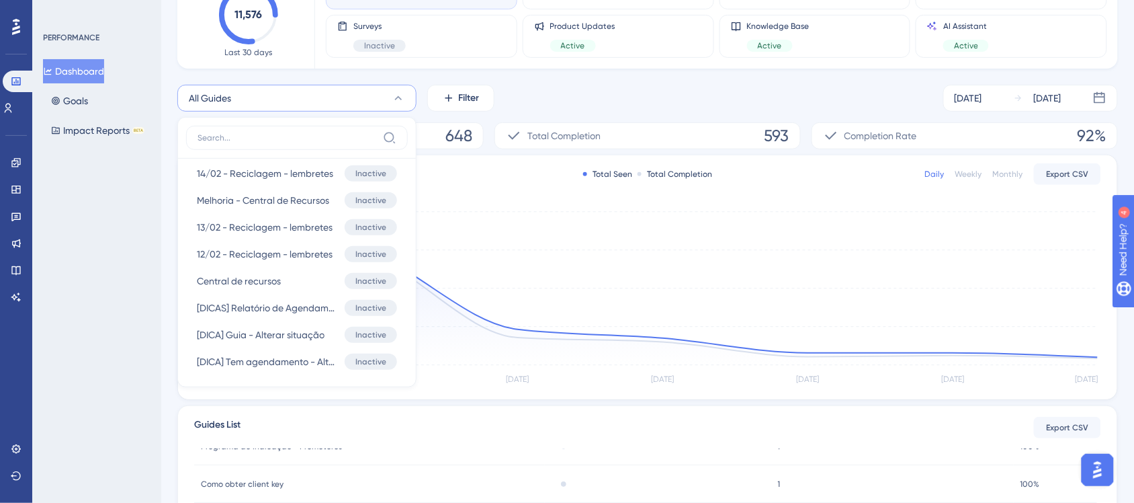
scroll to position [2511, 0]
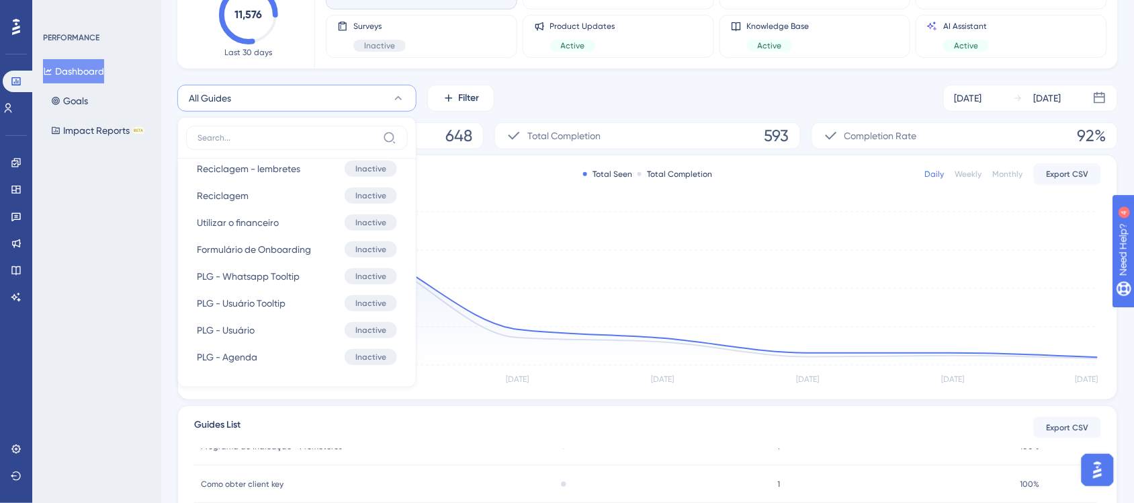
click at [892, 95] on div "All Guides All Guides All Guides Onboarding - Login Onboarding - Login Onboardi…" at bounding box center [647, 98] width 941 height 27
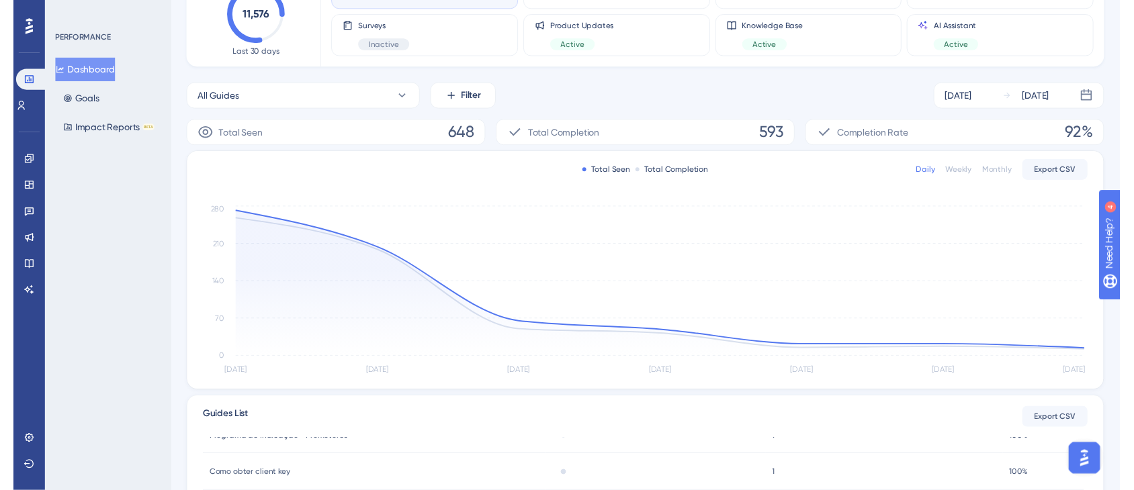
scroll to position [0, 0]
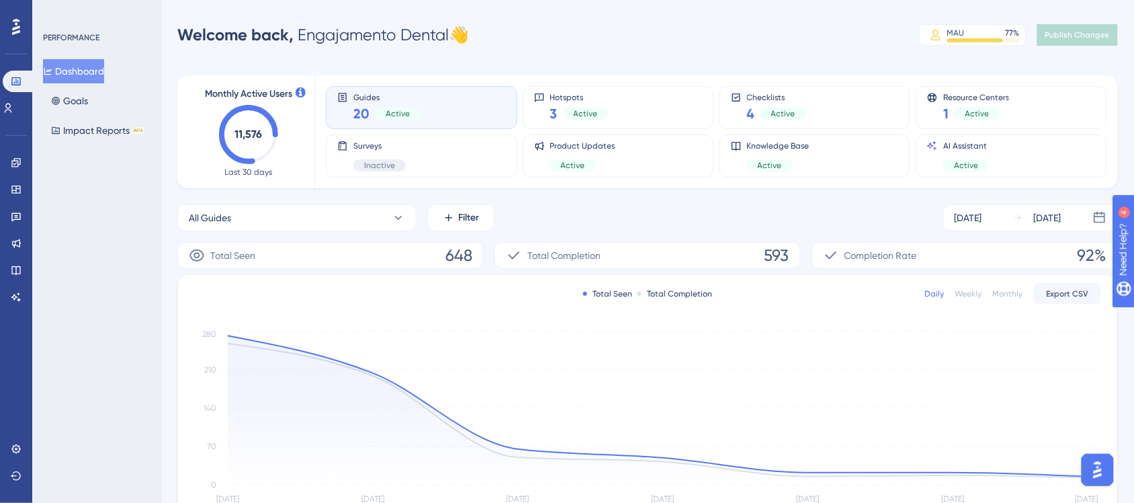
click at [398, 118] on span "Active" at bounding box center [398, 113] width 24 height 11
click at [81, 95] on button "Goals" at bounding box center [69, 101] width 53 height 24
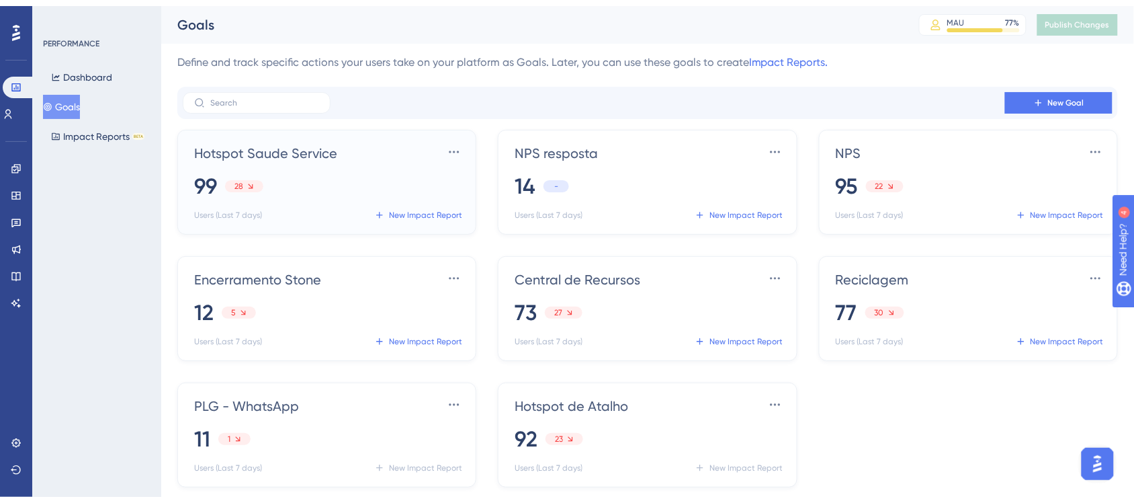
scroll to position [52, 0]
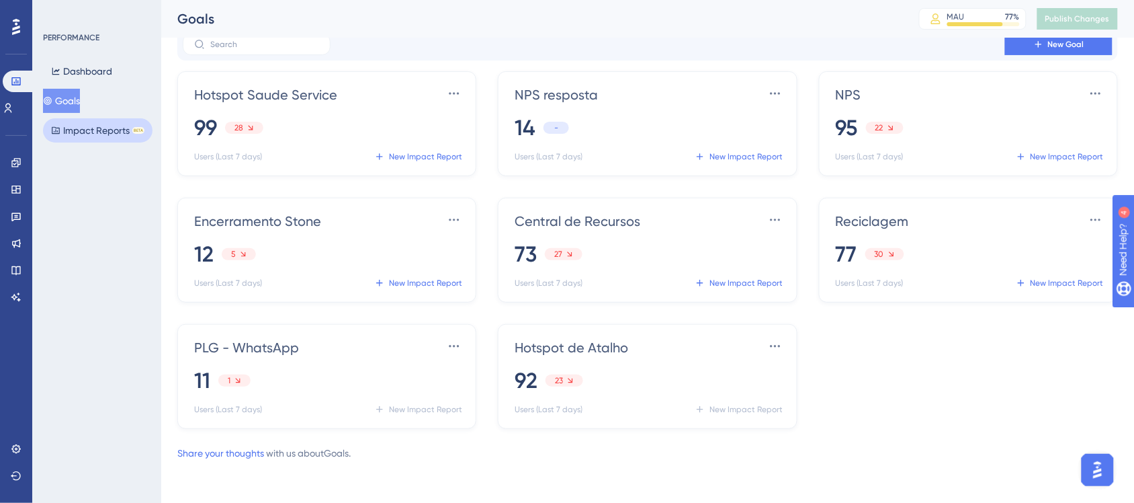
click at [81, 132] on button "Impact Reports BETA" at bounding box center [98, 130] width 110 height 24
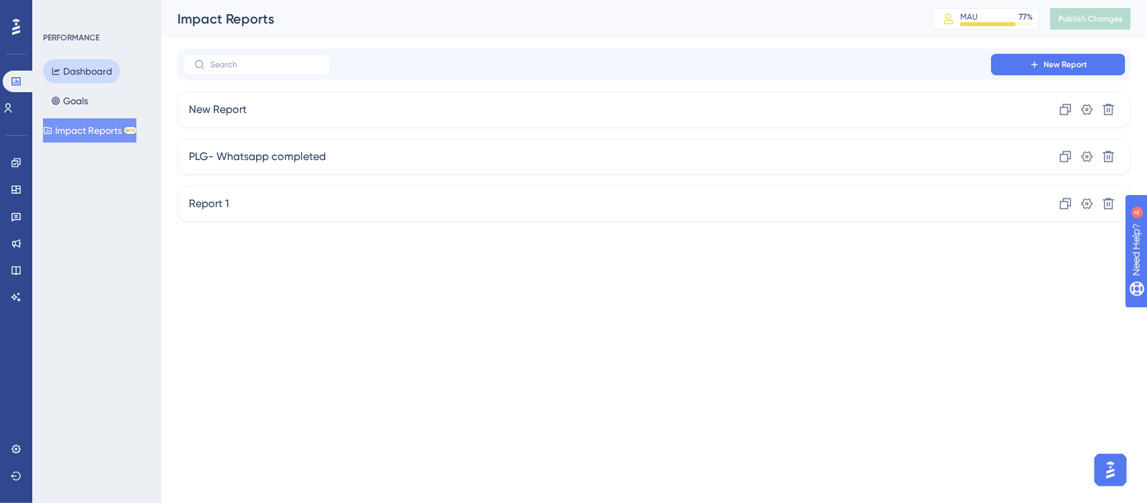
click at [71, 62] on button "Dashboard" at bounding box center [81, 71] width 77 height 24
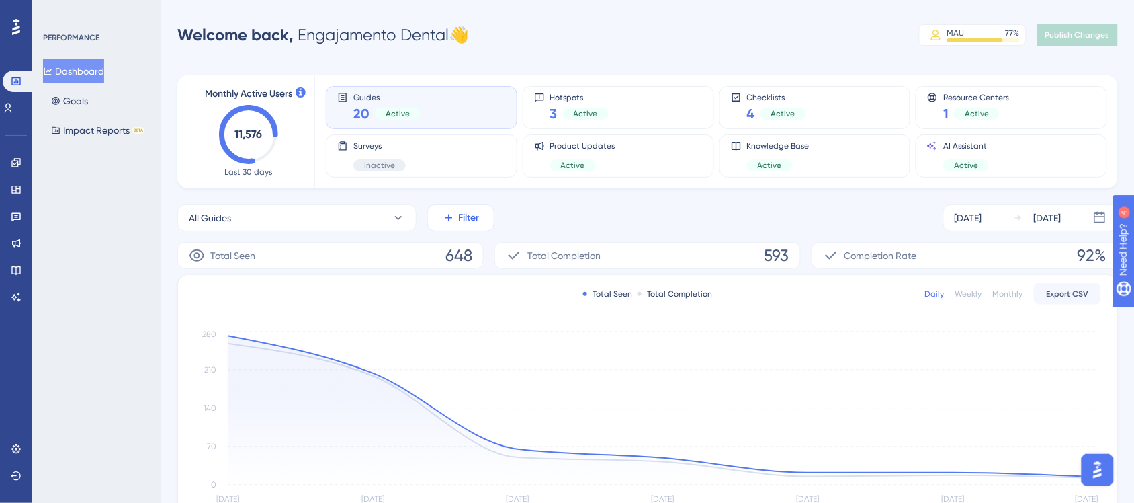
click at [487, 226] on button "Filter" at bounding box center [460, 217] width 67 height 27
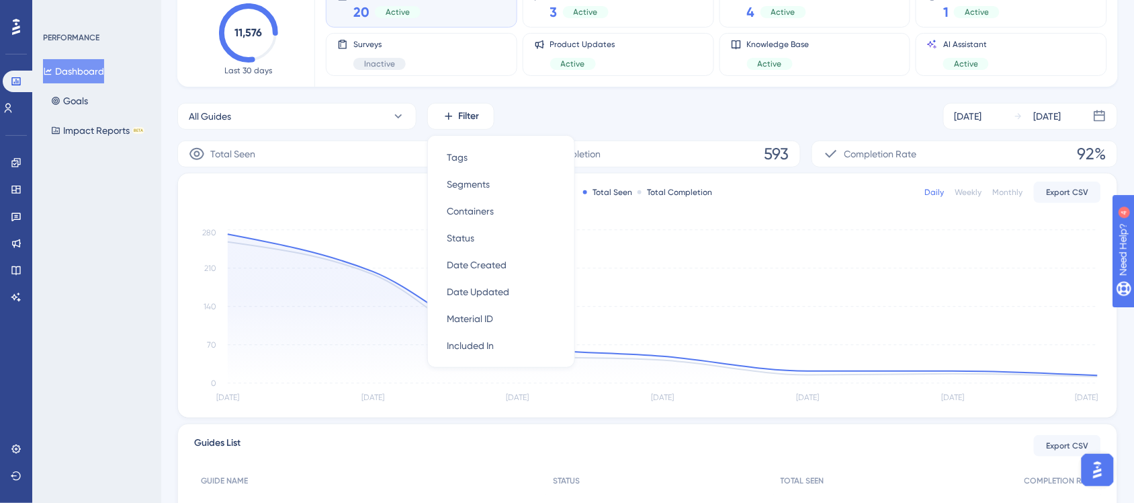
click at [539, 94] on div "Monthly Active Users 11,576 Last 30 days Guides 20 Active Hotspots 3 Active Che…" at bounding box center [647, 342] width 941 height 768
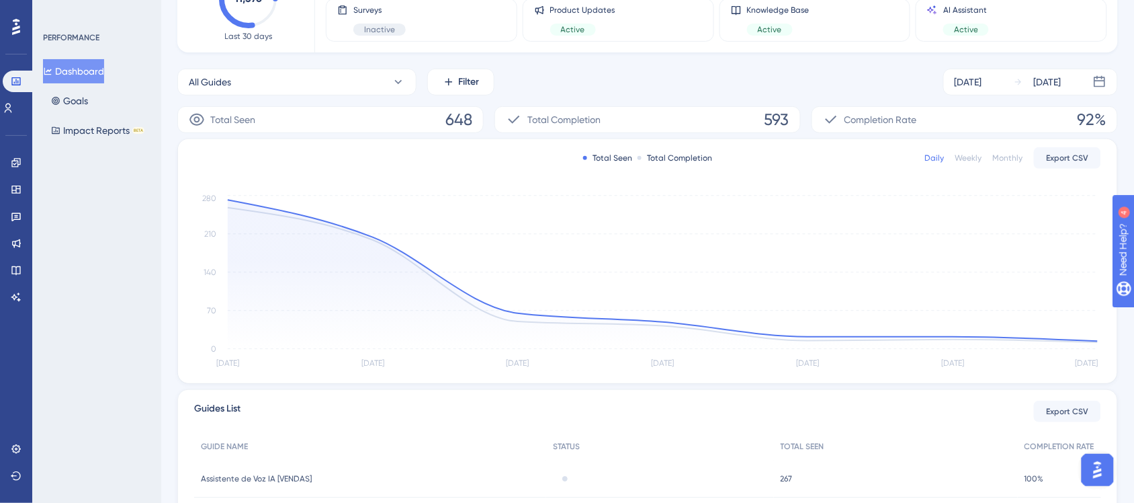
scroll to position [116, 0]
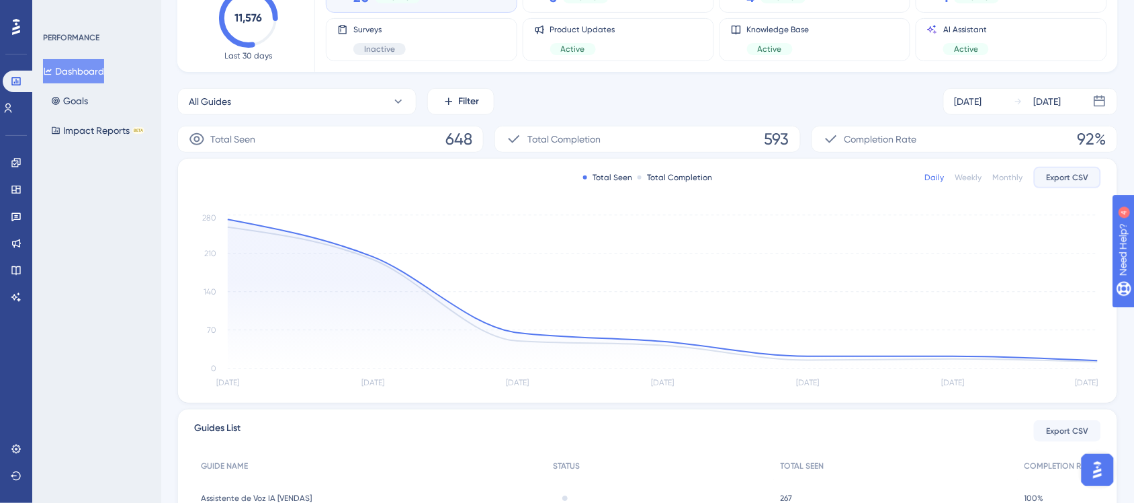
click at [1008, 180] on span "Export CSV" at bounding box center [1068, 177] width 42 height 11
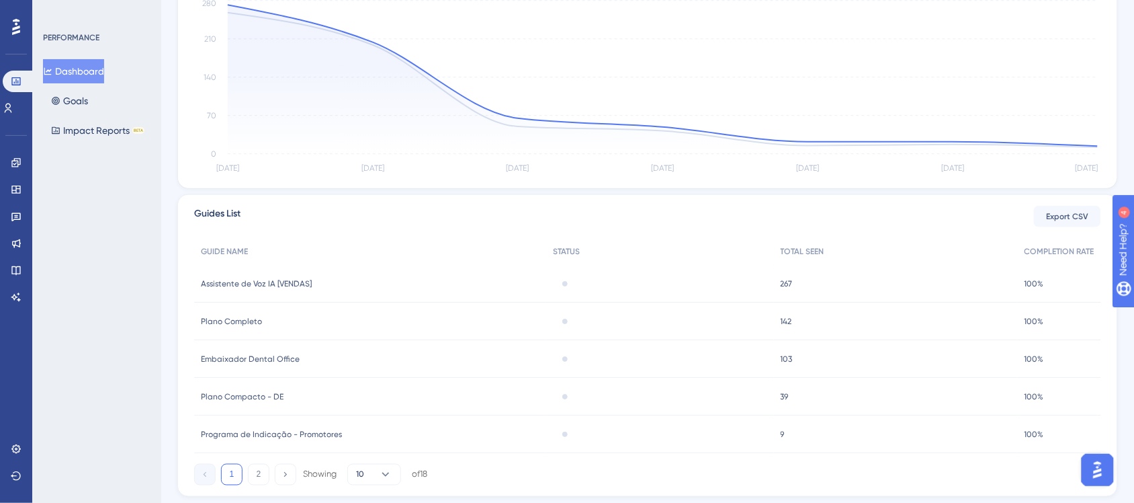
scroll to position [367, 0]
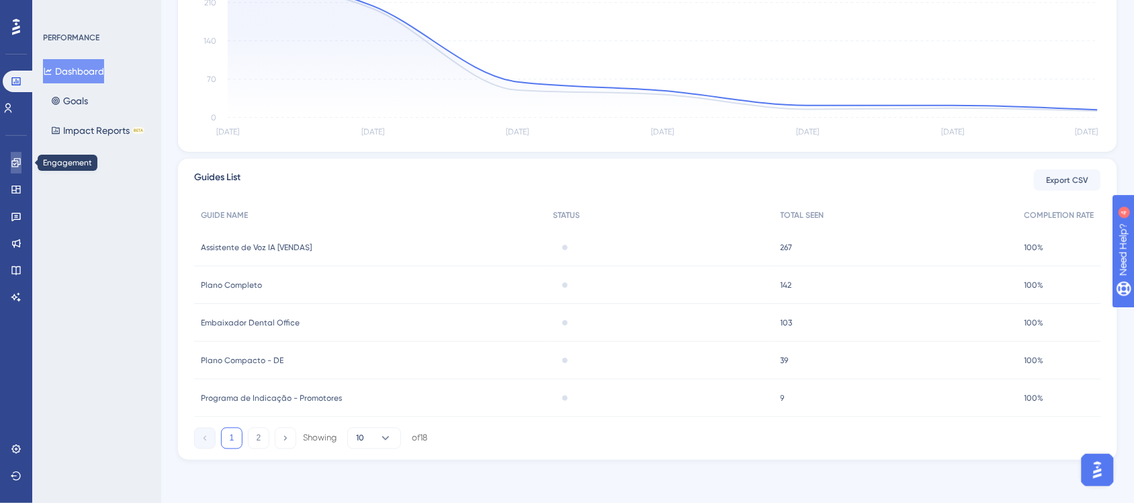
click at [17, 166] on icon at bounding box center [15, 162] width 9 height 9
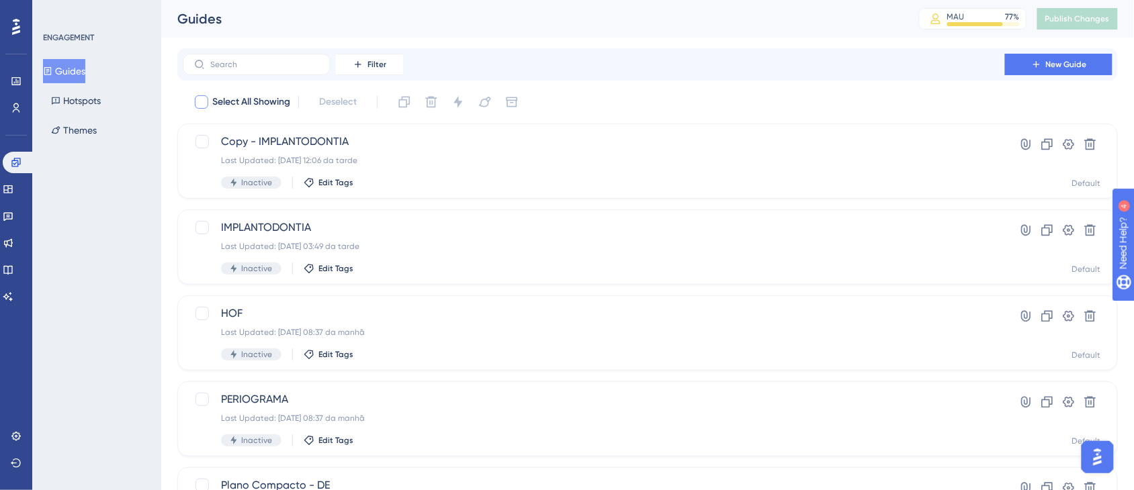
click at [206, 104] on div at bounding box center [201, 101] width 13 height 13
checkbox input "true"
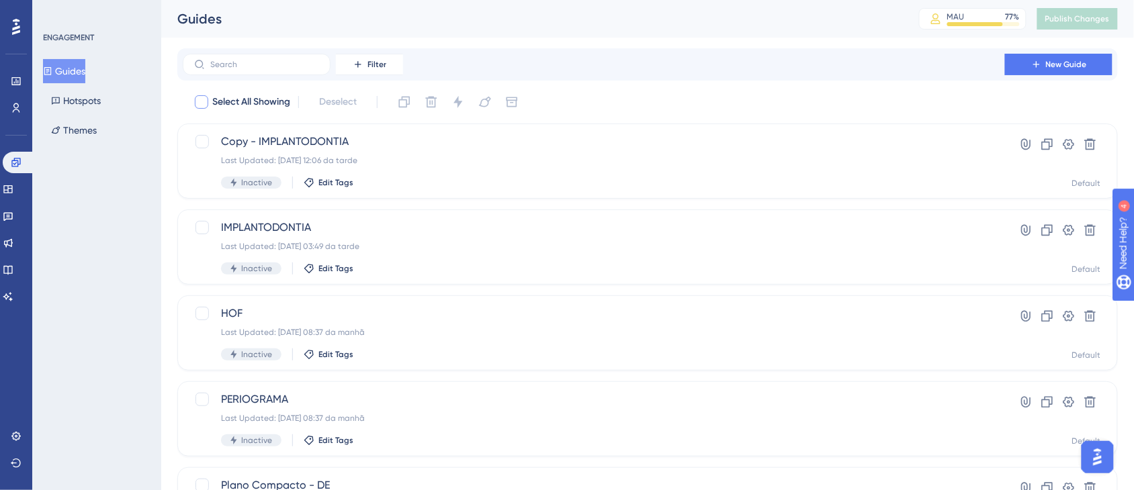
checkbox input "true"
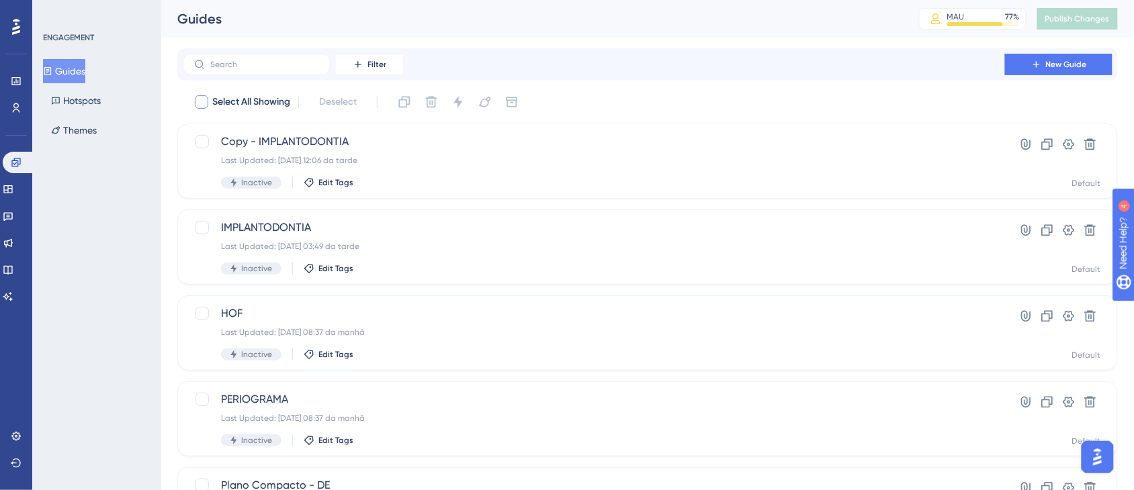
checkbox input "true"
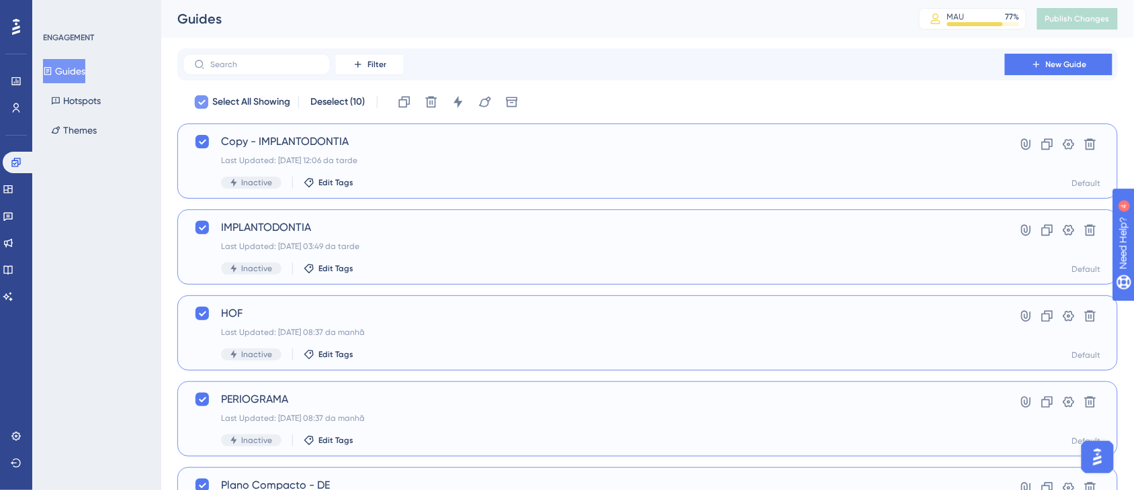
click at [199, 97] on icon at bounding box center [202, 102] width 8 height 11
checkbox input "false"
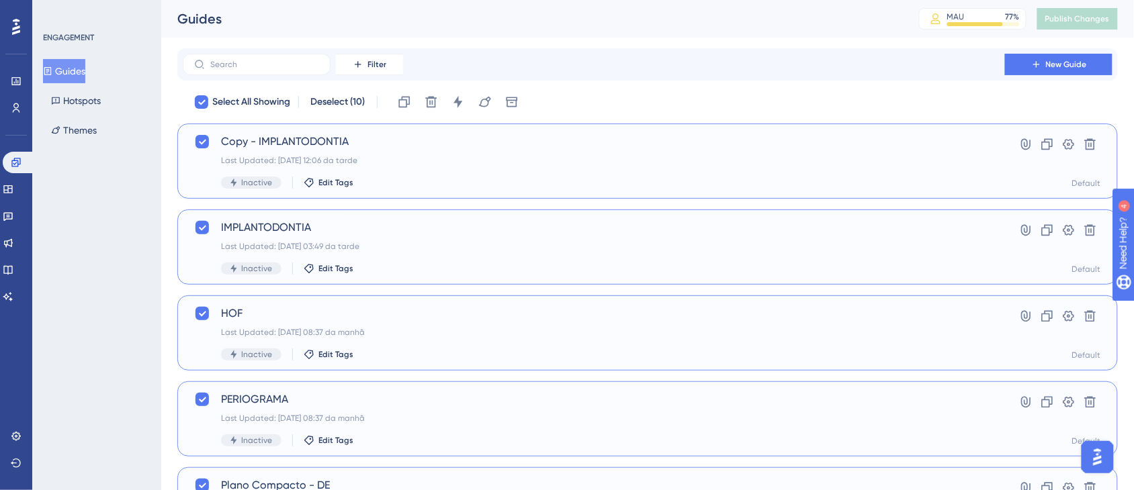
checkbox input "false"
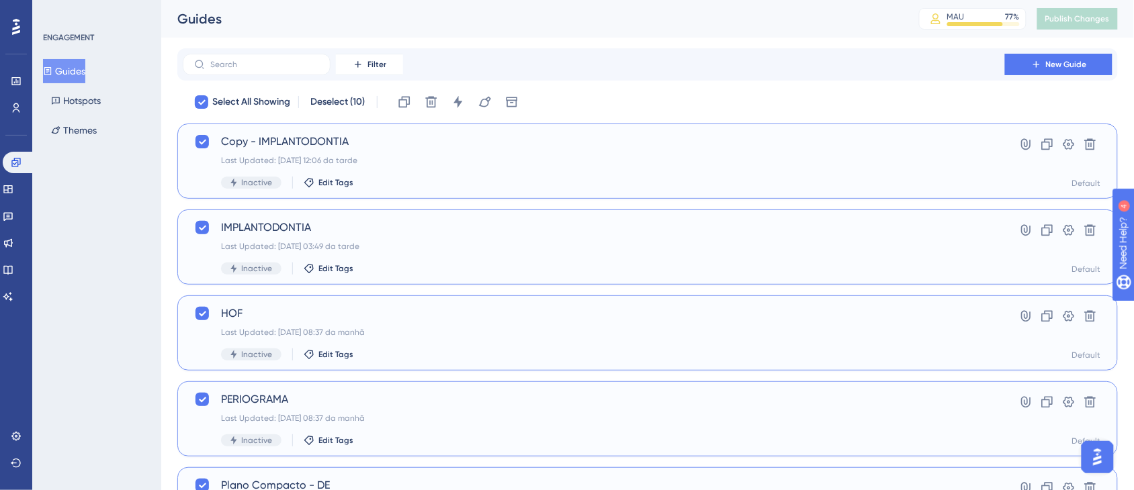
checkbox input "false"
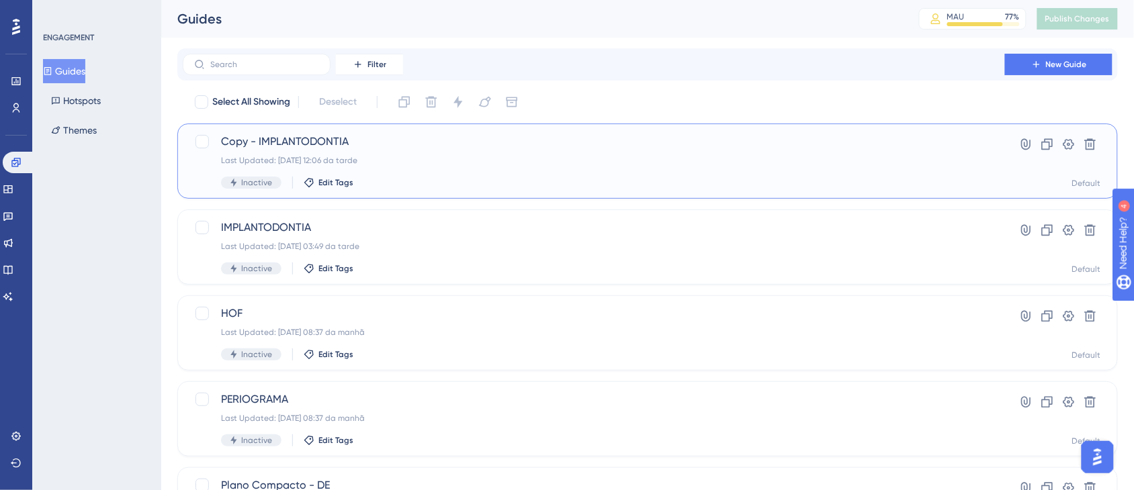
drag, startPoint x: 220, startPoint y: 132, endPoint x: 273, endPoint y: 166, distance: 62.2
click at [273, 166] on div "Copy - IMPLANTODONTIA Last Updated: [DATE] 12:06 da tarde Inactive Edit Tags Hy…" at bounding box center [647, 161] width 941 height 75
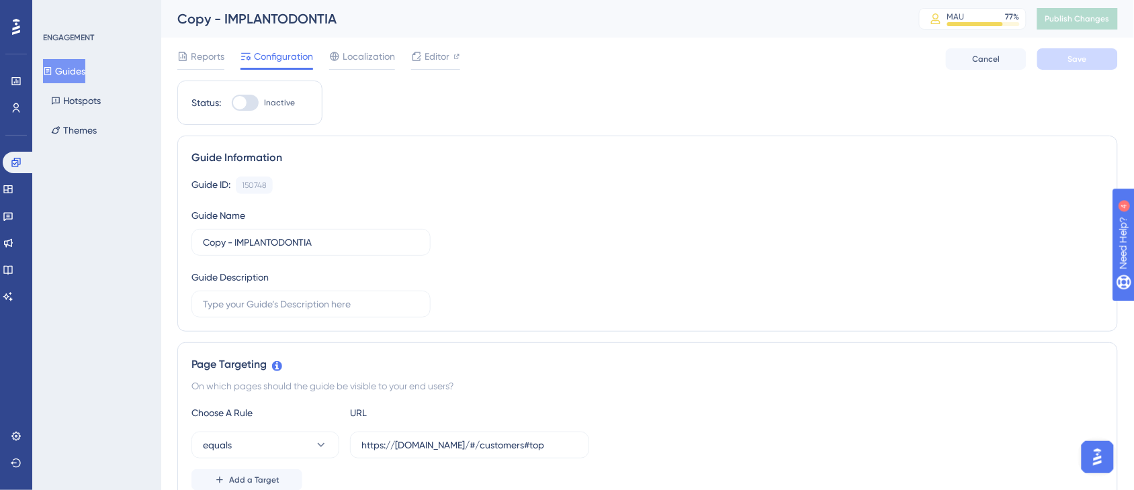
click at [79, 73] on button "Guides" at bounding box center [64, 71] width 42 height 24
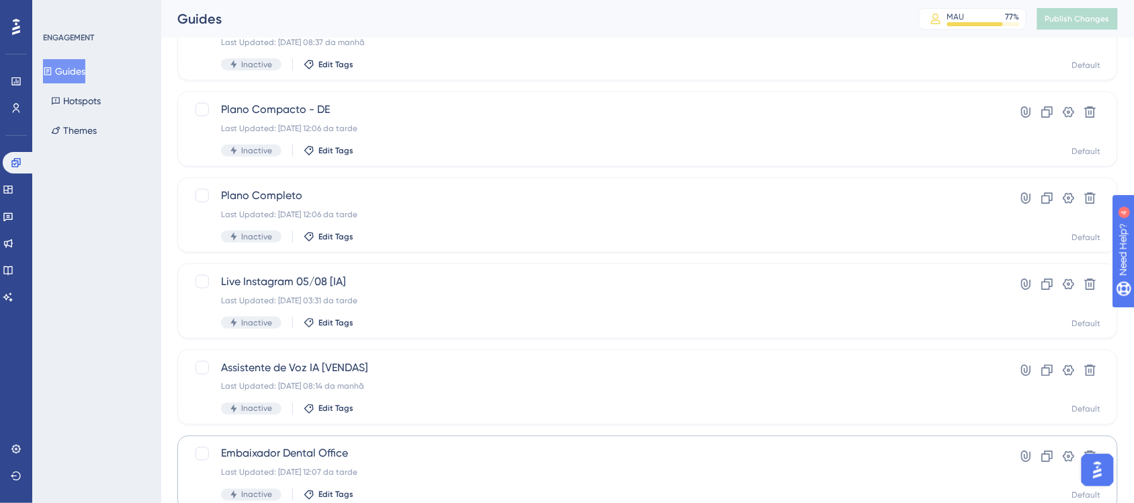
scroll to position [539, 0]
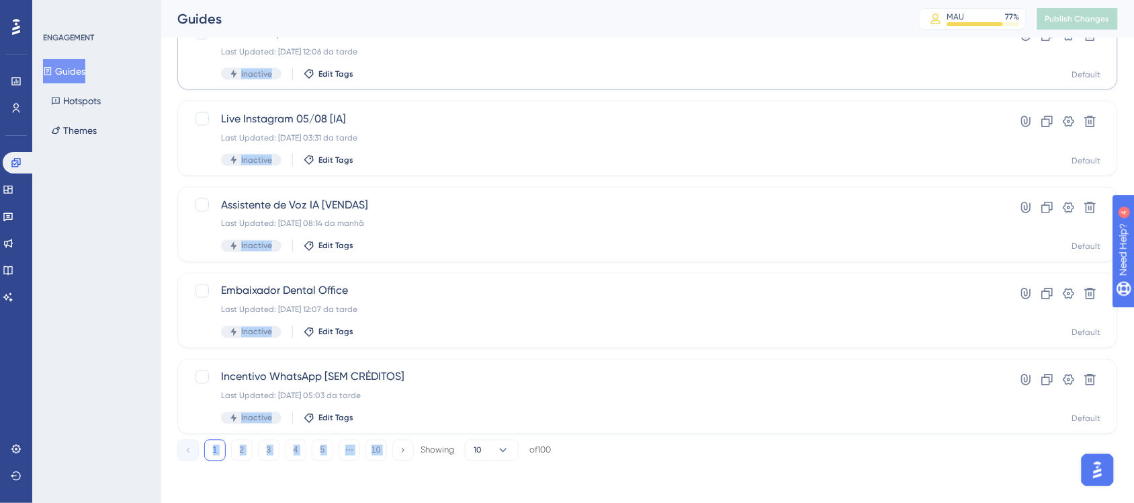
drag, startPoint x: 417, startPoint y: 469, endPoint x: 207, endPoint y: 73, distance: 448.7
click at [124, 219] on div "ENGAGEMENT Guides Hotspots Themes" at bounding box center [96, 251] width 129 height 503
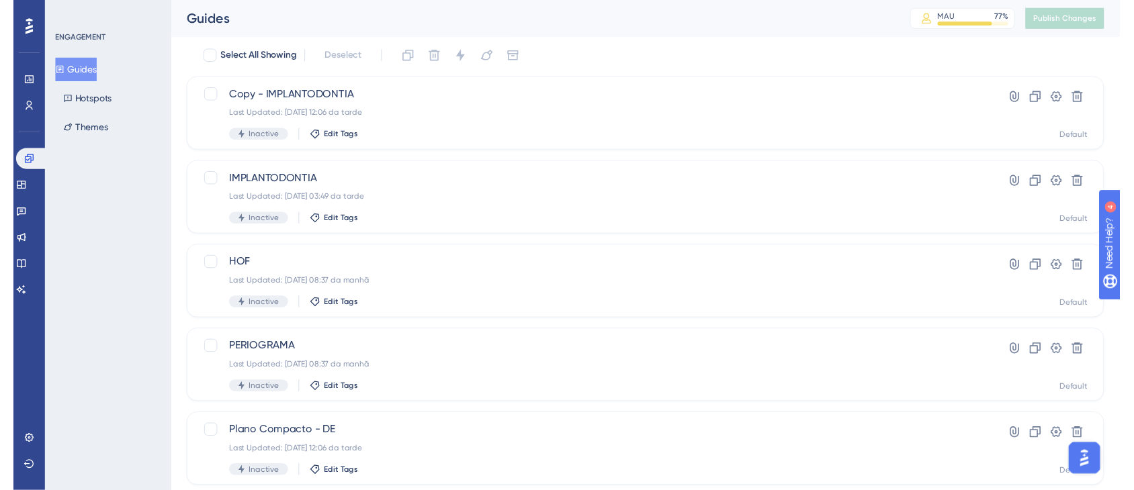
scroll to position [0, 0]
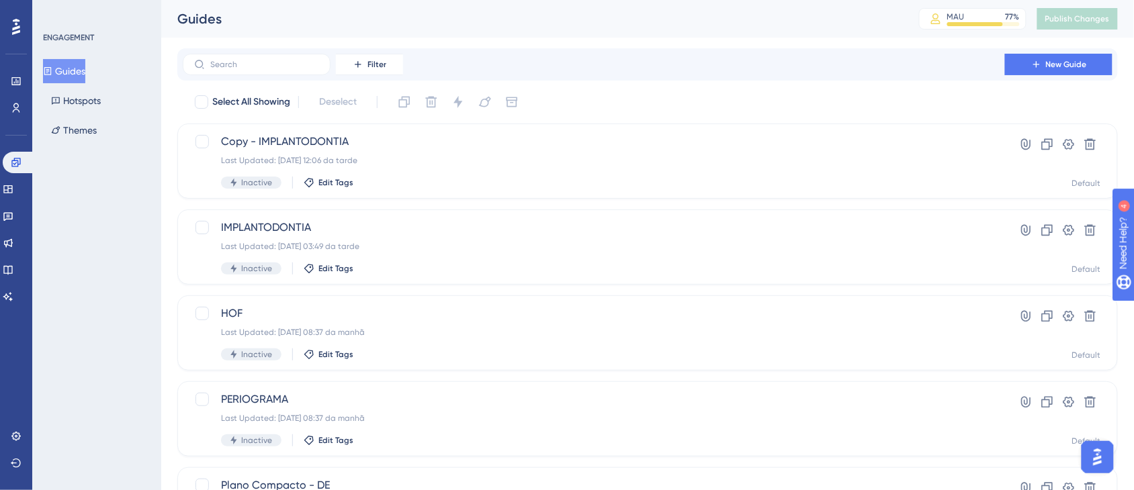
click at [99, 249] on div "ENGAGEMENT Guides Hotspots Themes" at bounding box center [96, 245] width 129 height 490
